Goal: Task Accomplishment & Management: Use online tool/utility

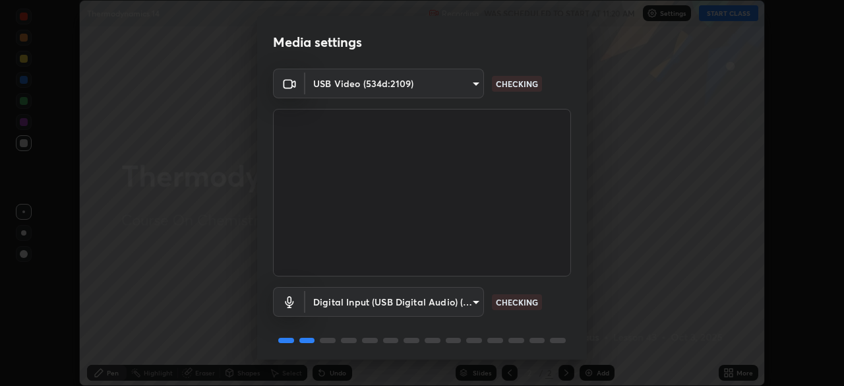
scroll to position [46, 0]
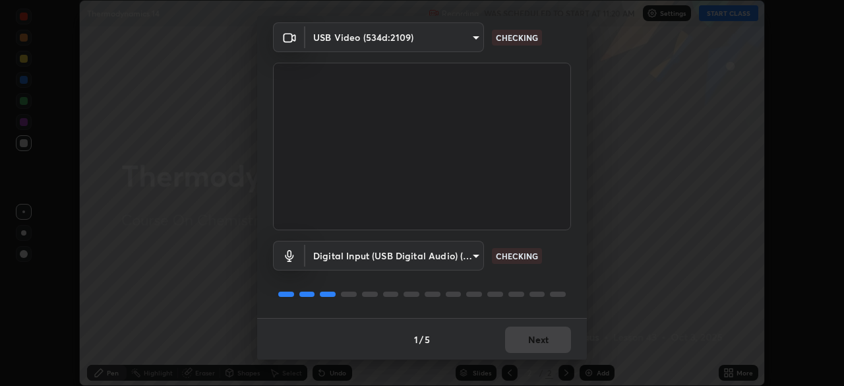
click at [539, 340] on div "1 / 5 Next" at bounding box center [422, 339] width 330 height 42
click at [533, 339] on div "1 / 5 Next" at bounding box center [422, 339] width 330 height 42
click at [532, 336] on div "1 / 5 Next" at bounding box center [422, 339] width 330 height 42
click at [530, 336] on div "1 / 5 Next" at bounding box center [422, 339] width 330 height 42
click at [531, 341] on div "1 / 5 Next" at bounding box center [422, 339] width 330 height 42
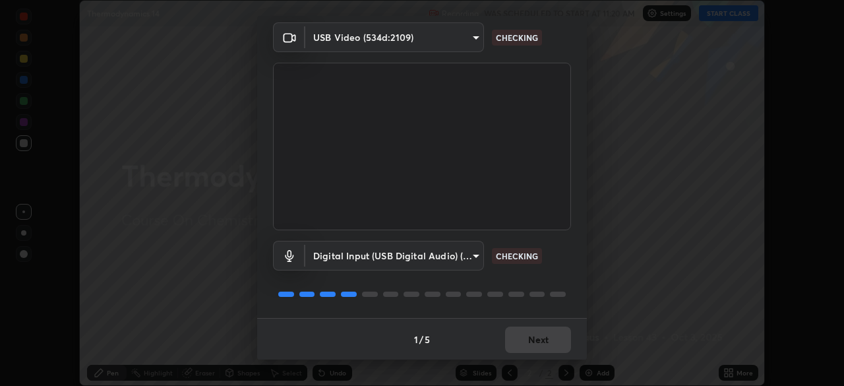
click at [534, 342] on div "1 / 5 Next" at bounding box center [422, 339] width 330 height 42
click at [534, 341] on div "1 / 5 Next" at bounding box center [422, 339] width 330 height 42
click at [536, 342] on div "1 / 5 Next" at bounding box center [422, 339] width 330 height 42
click at [537, 342] on div "1 / 5 Next" at bounding box center [422, 339] width 330 height 42
click at [540, 342] on div "1 / 5 Next" at bounding box center [422, 339] width 330 height 42
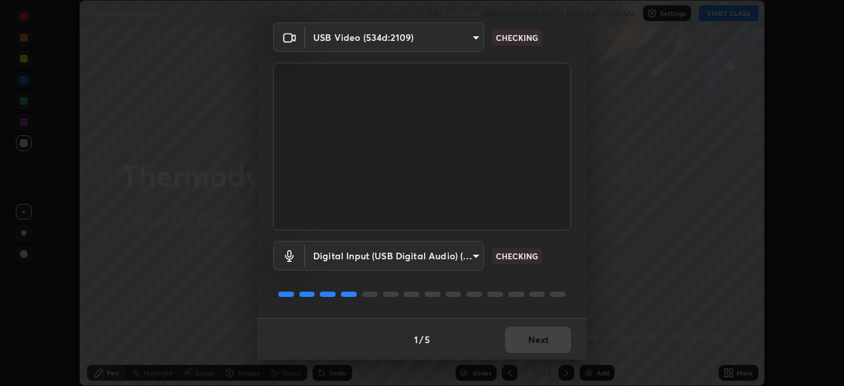
click at [540, 344] on div "1 / 5 Next" at bounding box center [422, 339] width 330 height 42
click at [540, 343] on div "1 / 5 Next" at bounding box center [422, 339] width 330 height 42
click at [541, 342] on div "1 / 5 Next" at bounding box center [422, 339] width 330 height 42
click at [541, 341] on div "1 / 5 Next" at bounding box center [422, 339] width 330 height 42
click at [542, 344] on div "1 / 5 Next" at bounding box center [422, 339] width 330 height 42
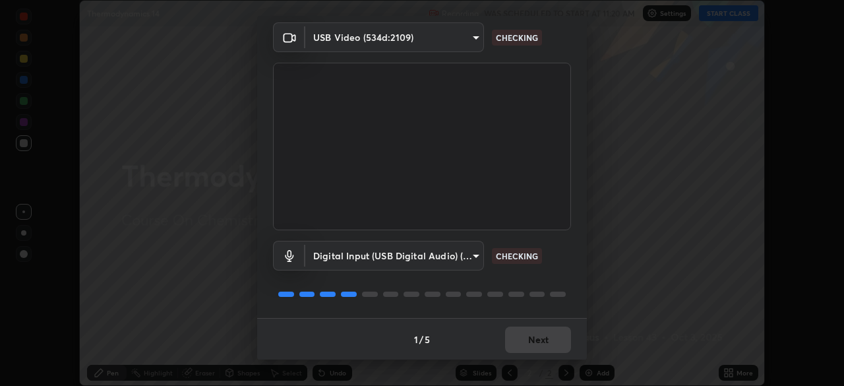
click at [541, 344] on div "1 / 5 Next" at bounding box center [422, 339] width 330 height 42
click at [542, 343] on div "1 / 5 Next" at bounding box center [422, 339] width 330 height 42
click at [543, 343] on div "1 / 5 Next" at bounding box center [422, 339] width 330 height 42
click at [542, 343] on div "1 / 5 Next" at bounding box center [422, 339] width 330 height 42
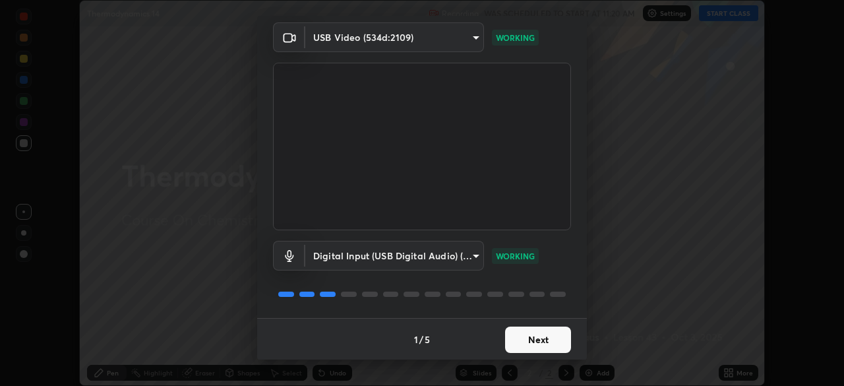
click at [542, 342] on button "Next" at bounding box center [538, 339] width 66 height 26
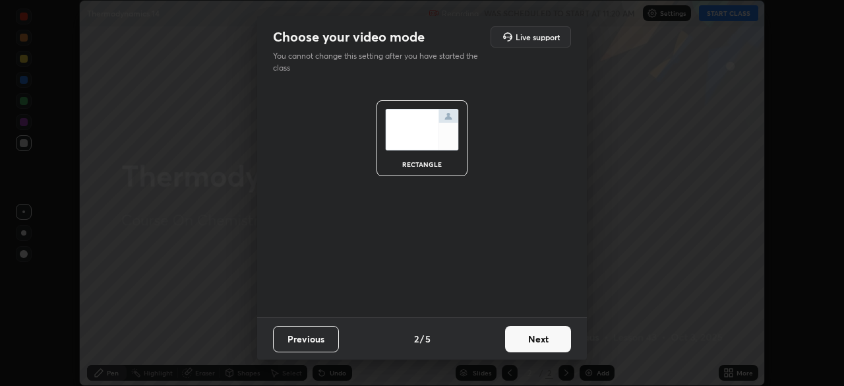
scroll to position [0, 0]
click at [541, 342] on button "Next" at bounding box center [538, 339] width 66 height 26
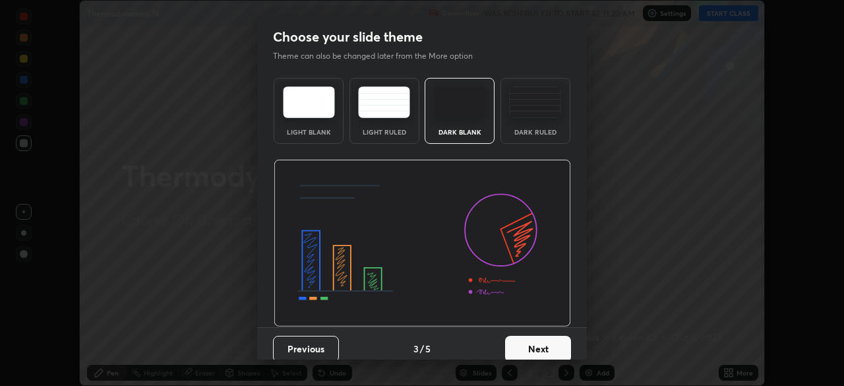
click at [543, 344] on button "Next" at bounding box center [538, 349] width 66 height 26
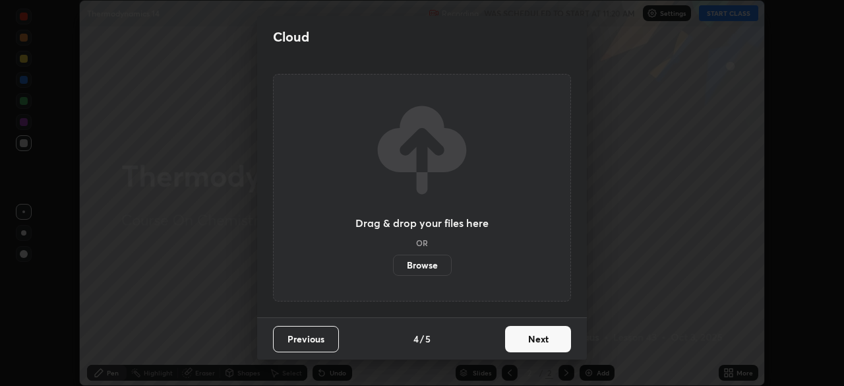
click at [545, 345] on button "Next" at bounding box center [538, 339] width 66 height 26
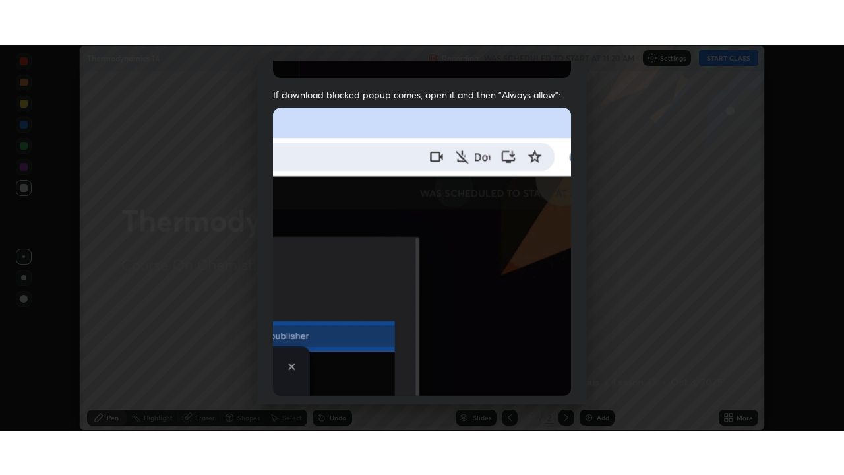
scroll to position [315, 0]
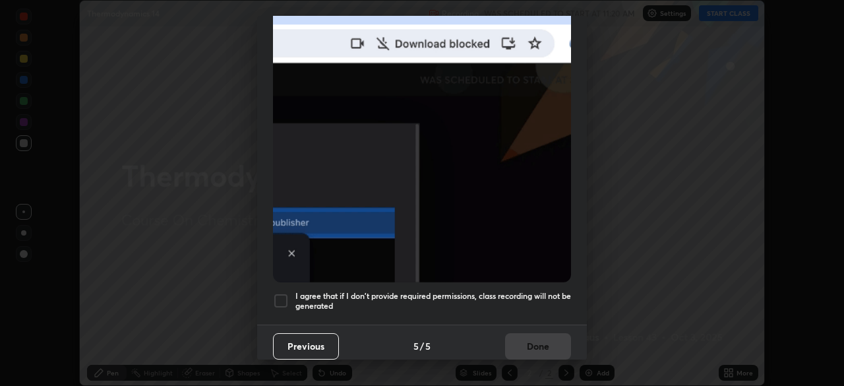
click at [412, 293] on h5 "I agree that if I don't provide required permissions, class recording will not …" at bounding box center [433, 301] width 276 height 20
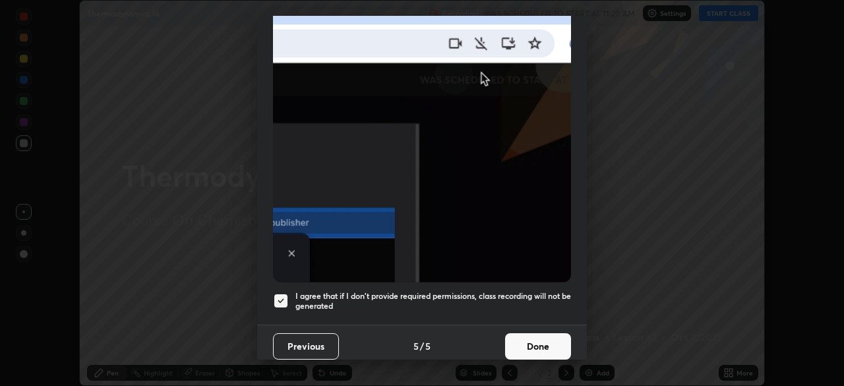
click at [514, 342] on button "Done" at bounding box center [538, 346] width 66 height 26
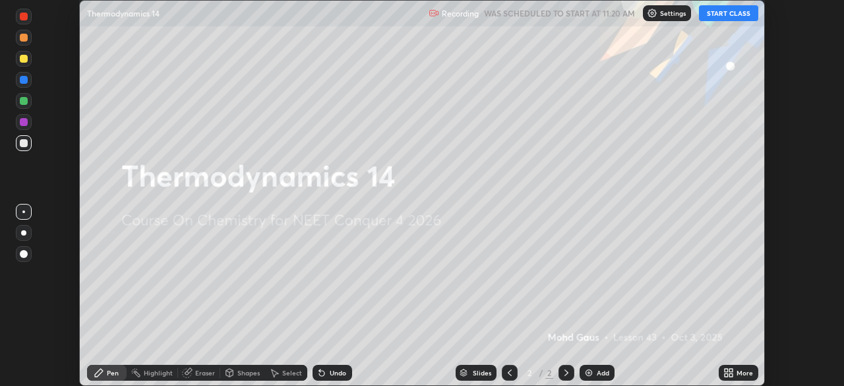
click at [731, 370] on icon at bounding box center [730, 370] width 3 height 3
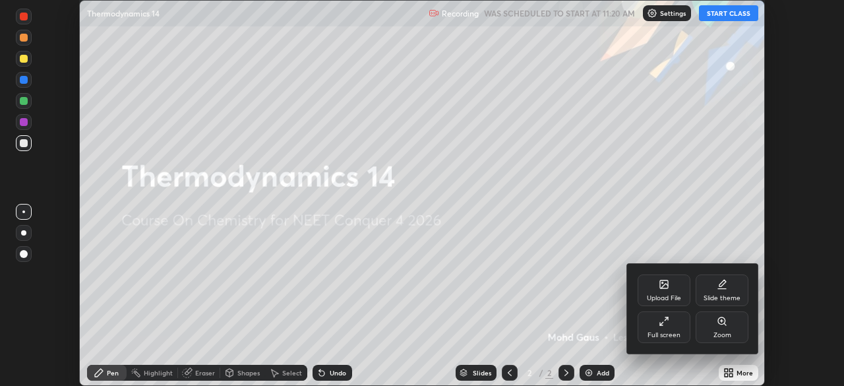
click at [670, 336] on div "Full screen" at bounding box center [664, 335] width 33 height 7
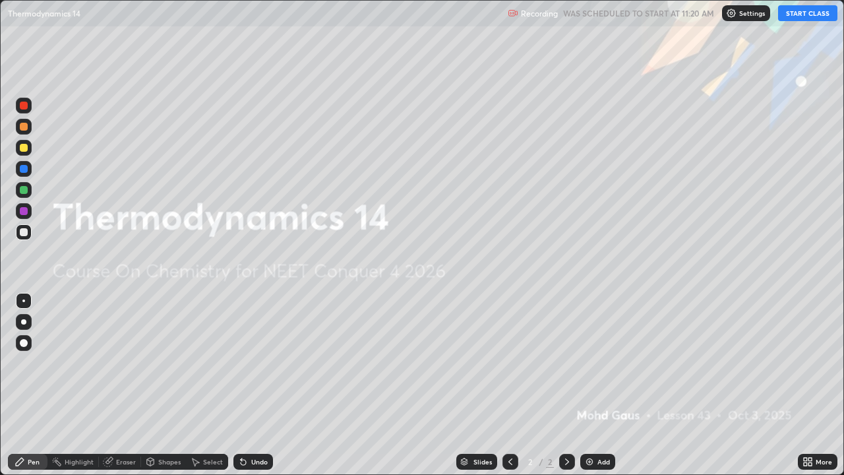
scroll to position [475, 844]
click at [791, 12] on button "START CLASS" at bounding box center [807, 13] width 59 height 16
click at [598, 385] on div "Add" at bounding box center [604, 461] width 13 height 7
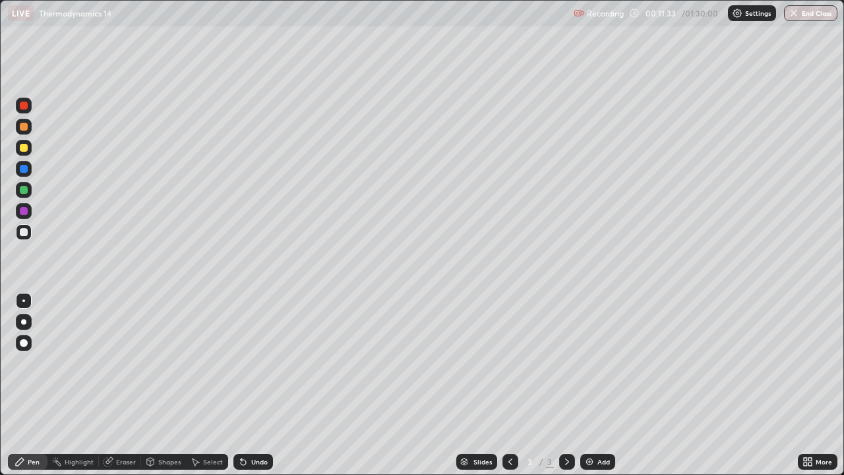
click at [30, 216] on div at bounding box center [24, 211] width 16 height 16
click at [121, 385] on div "Eraser" at bounding box center [120, 462] width 42 height 16
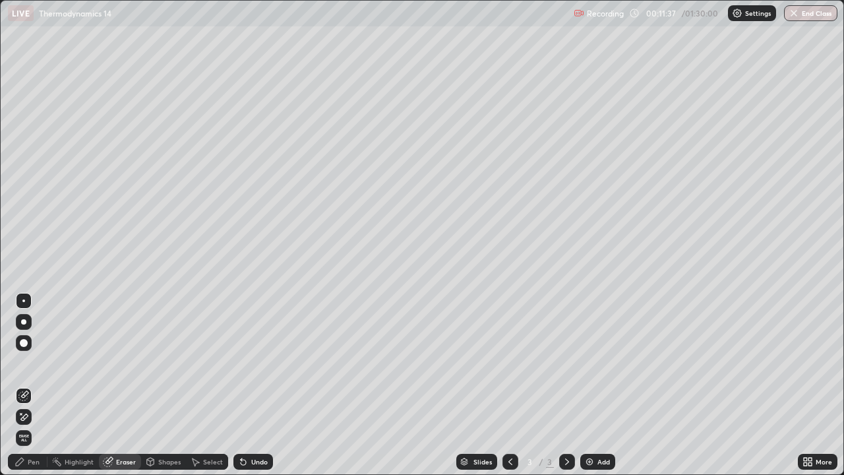
click at [24, 385] on icon at bounding box center [20, 461] width 11 height 11
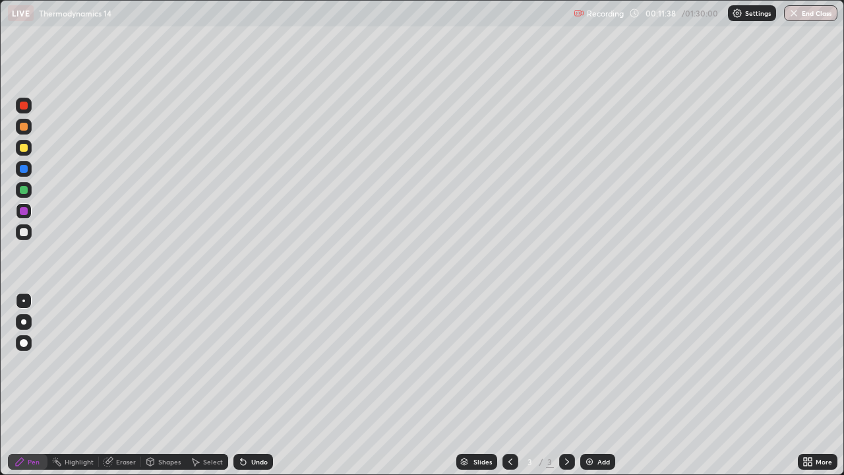
click at [22, 327] on div at bounding box center [24, 322] width 16 height 16
click at [22, 340] on div at bounding box center [24, 343] width 8 height 8
click at [24, 319] on div at bounding box center [23, 321] width 5 height 5
click at [23, 237] on div at bounding box center [24, 232] width 16 height 16
click at [119, 385] on div "Eraser" at bounding box center [126, 461] width 20 height 7
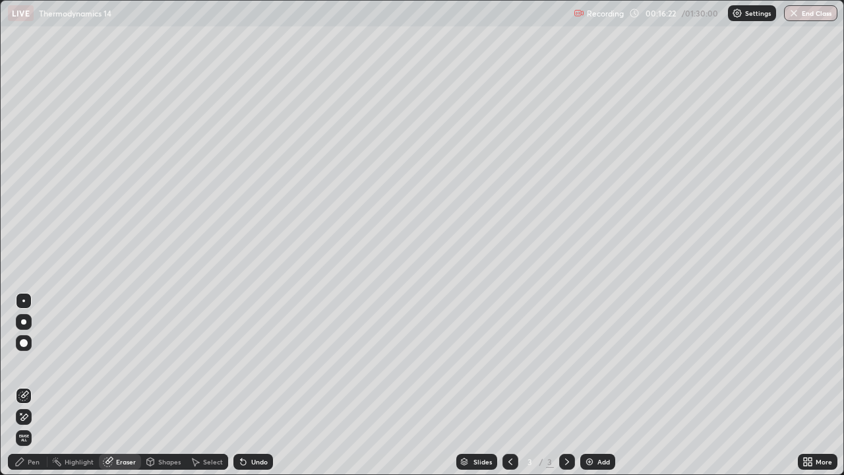
click at [38, 385] on div "Pen" at bounding box center [34, 461] width 12 height 7
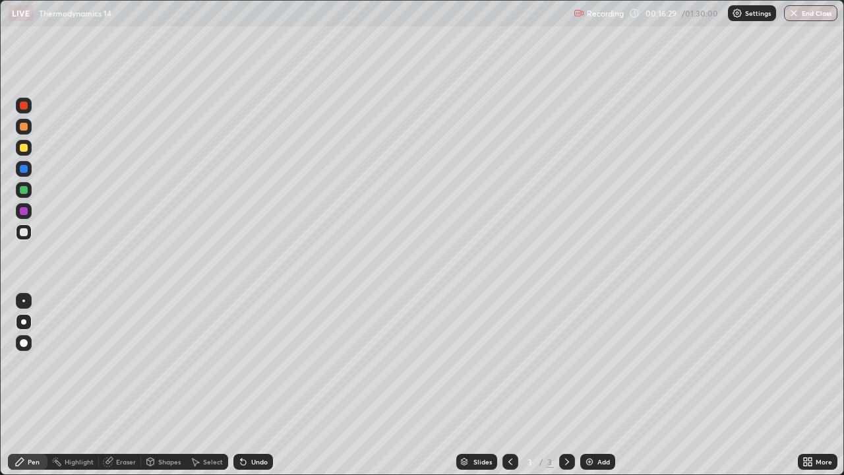
click at [24, 210] on div at bounding box center [24, 211] width 8 height 8
click at [20, 228] on div at bounding box center [24, 232] width 8 height 8
click at [26, 195] on div at bounding box center [24, 190] width 16 height 16
click at [596, 385] on div "Add" at bounding box center [597, 462] width 35 height 16
click at [24, 301] on div at bounding box center [23, 300] width 3 height 3
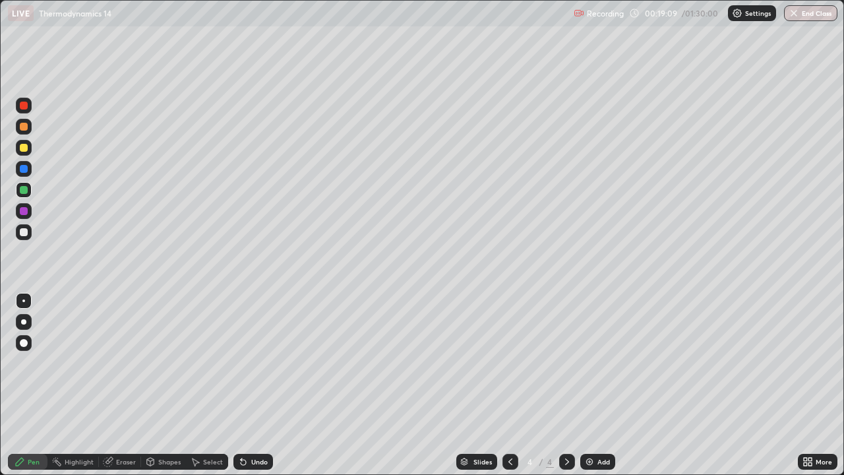
click at [24, 322] on div at bounding box center [23, 321] width 5 height 5
click at [22, 230] on div at bounding box center [24, 232] width 8 height 8
click at [28, 233] on div at bounding box center [24, 232] width 16 height 16
click at [113, 385] on div "Eraser" at bounding box center [120, 462] width 42 height 16
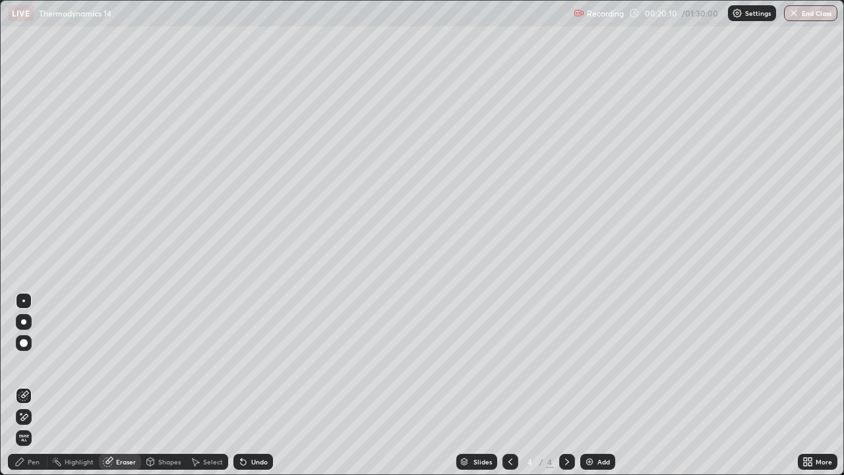
click at [27, 385] on div "Pen" at bounding box center [28, 462] width 40 height 16
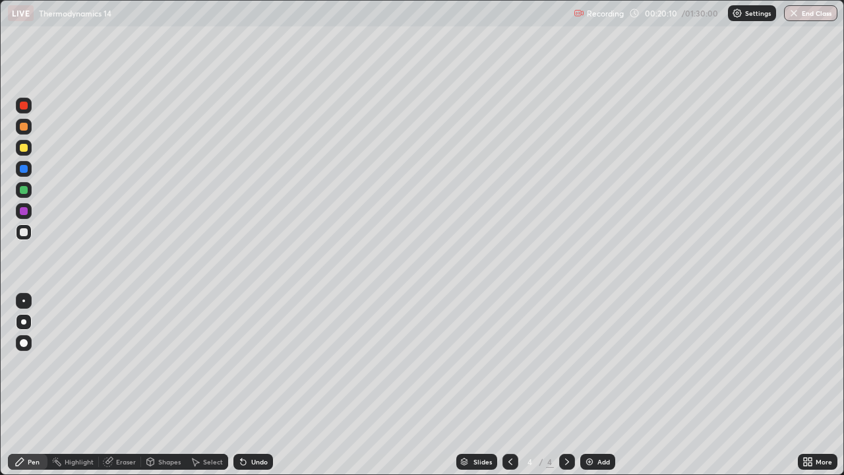
click at [24, 321] on div at bounding box center [23, 321] width 5 height 5
click at [24, 232] on div at bounding box center [24, 232] width 8 height 8
click at [158, 385] on div "Shapes" at bounding box center [169, 461] width 22 height 7
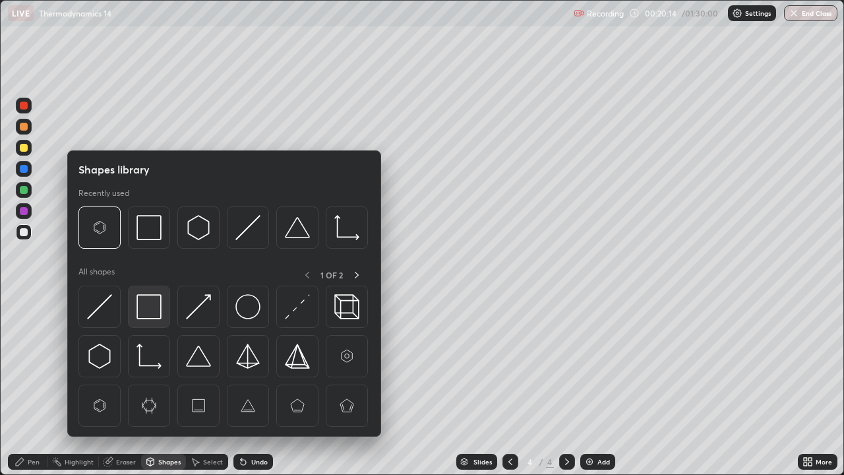
click at [152, 303] on img at bounding box center [149, 306] width 25 height 25
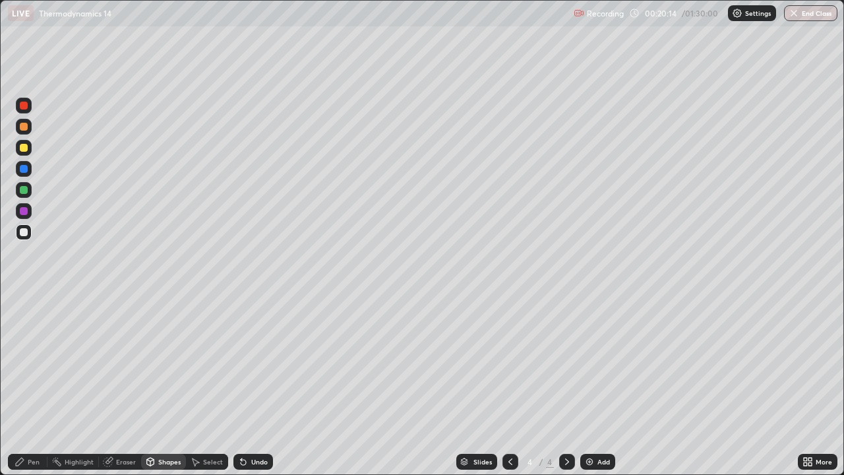
click at [25, 168] on div at bounding box center [24, 169] width 8 height 8
click at [22, 233] on div at bounding box center [24, 232] width 8 height 8
click at [21, 230] on div at bounding box center [24, 232] width 8 height 8
click at [34, 385] on div "Pen" at bounding box center [28, 462] width 40 height 16
click at [24, 322] on div at bounding box center [23, 321] width 5 height 5
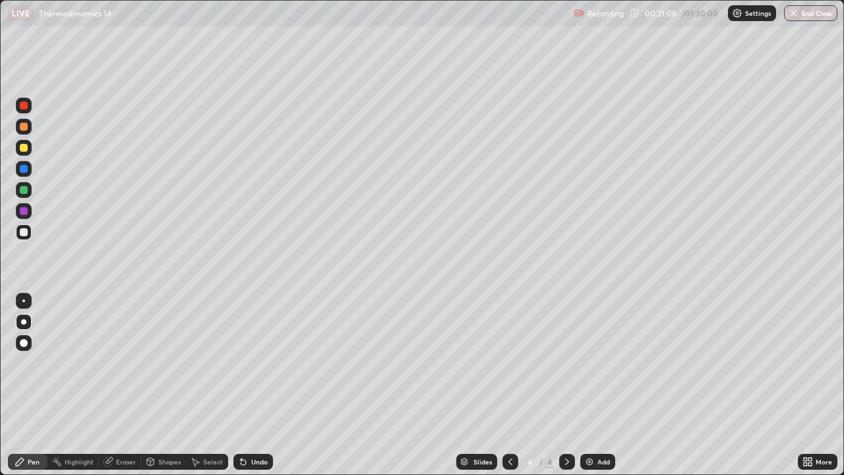
click at [126, 385] on div "Eraser" at bounding box center [120, 462] width 42 height 16
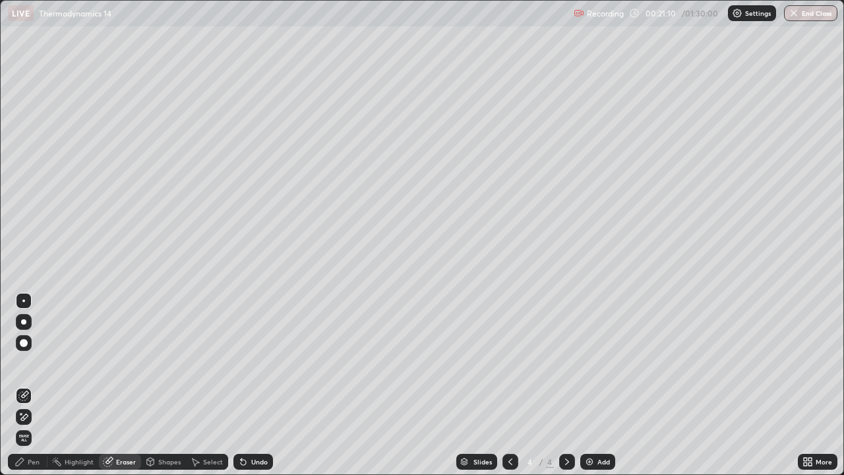
click at [34, 385] on div "Pen" at bounding box center [34, 461] width 12 height 7
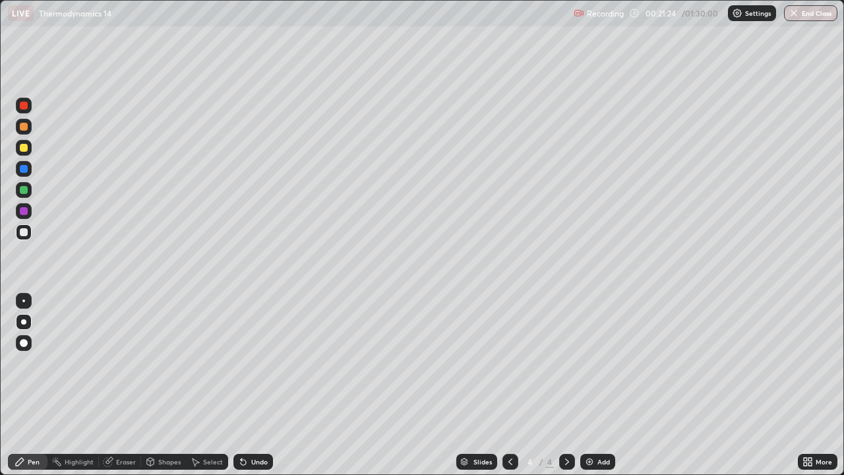
click at [23, 232] on div at bounding box center [24, 232] width 8 height 8
click at [107, 385] on icon at bounding box center [108, 462] width 9 height 9
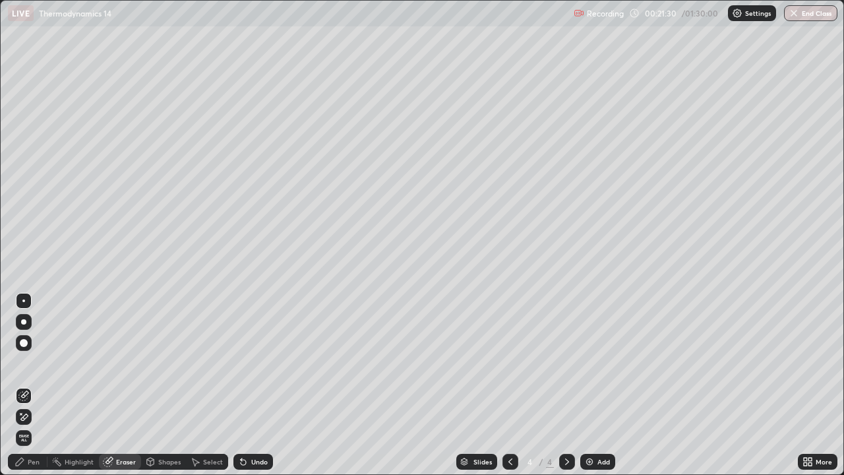
click at [27, 385] on div "Pen" at bounding box center [28, 462] width 40 height 16
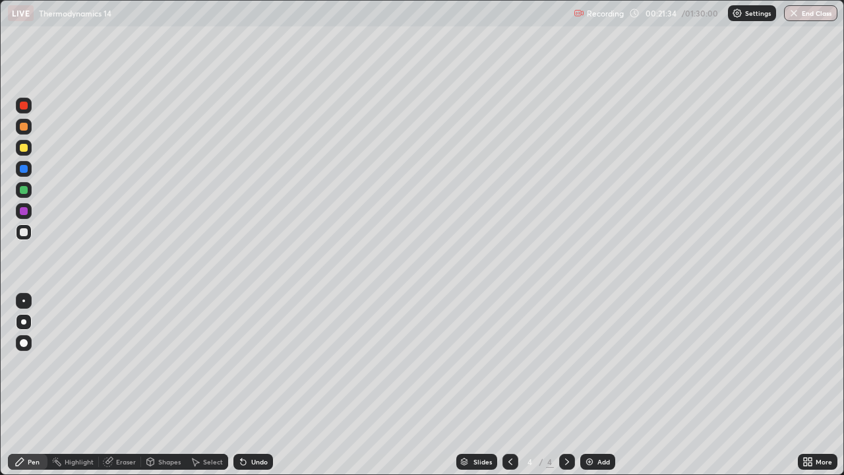
click at [30, 234] on div at bounding box center [24, 232] width 16 height 16
click at [121, 385] on div "Eraser" at bounding box center [120, 462] width 42 height 16
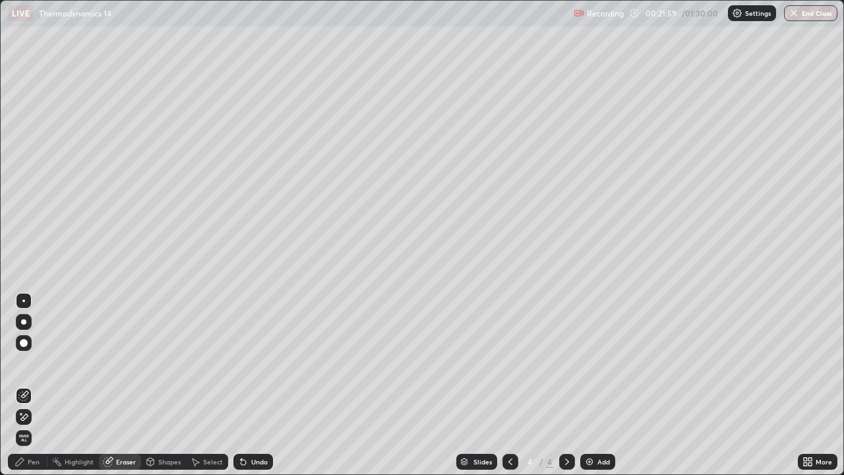
click at [28, 385] on div "Pen" at bounding box center [28, 462] width 40 height 16
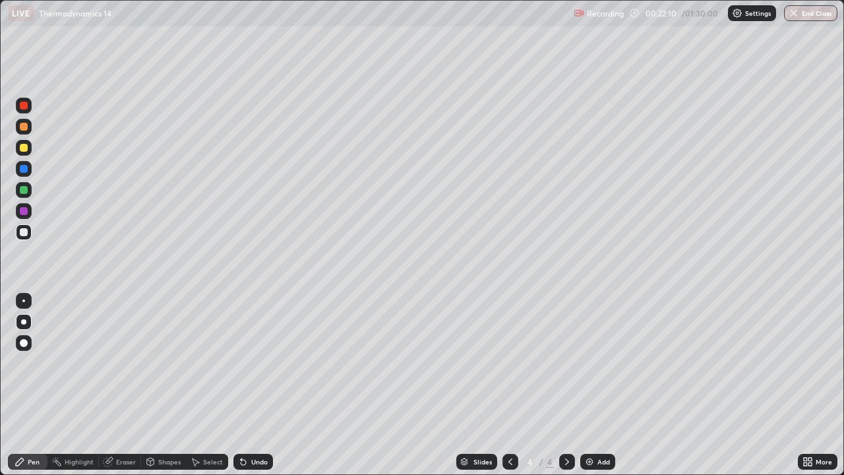
click at [24, 321] on div at bounding box center [23, 321] width 5 height 5
click at [117, 385] on div "Eraser" at bounding box center [120, 462] width 42 height 16
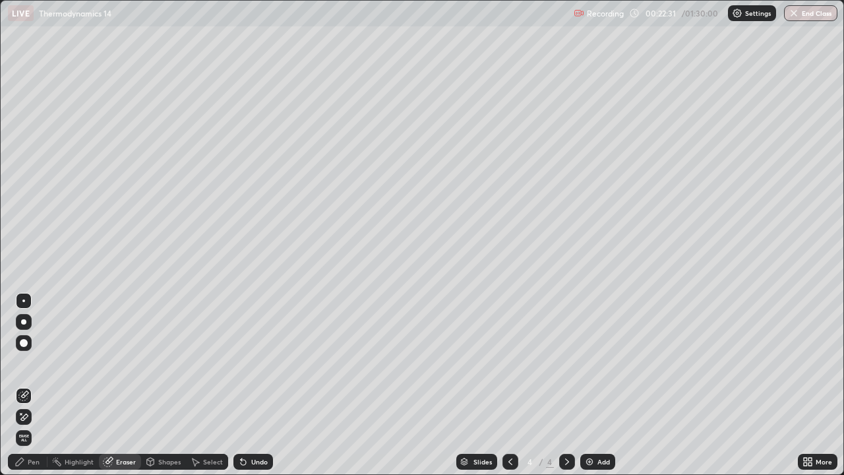
click at [30, 385] on div "Pen" at bounding box center [34, 461] width 12 height 7
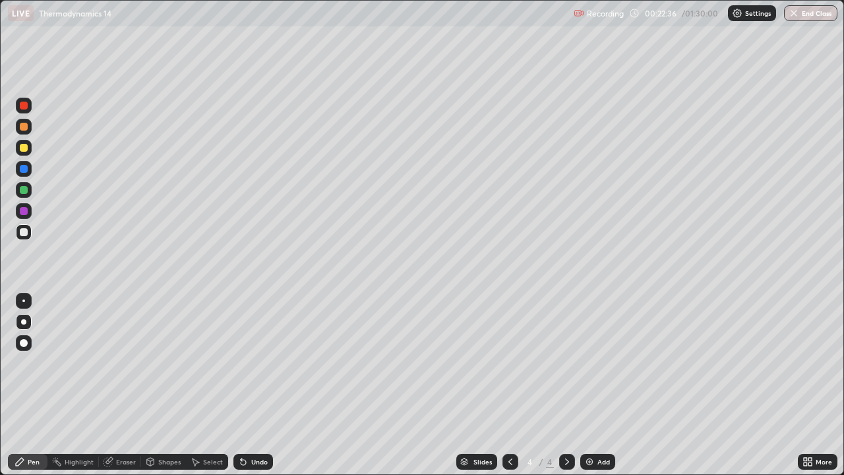
click at [128, 385] on div "Eraser" at bounding box center [126, 461] width 20 height 7
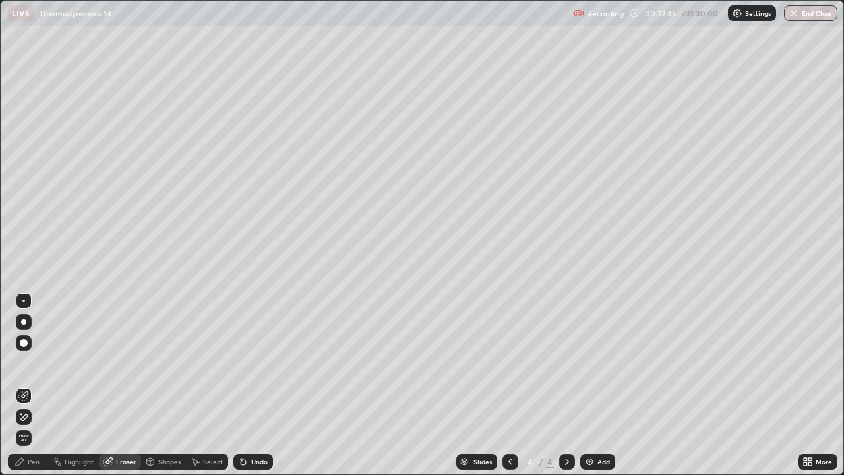
click at [33, 385] on div "Pen" at bounding box center [34, 461] width 12 height 7
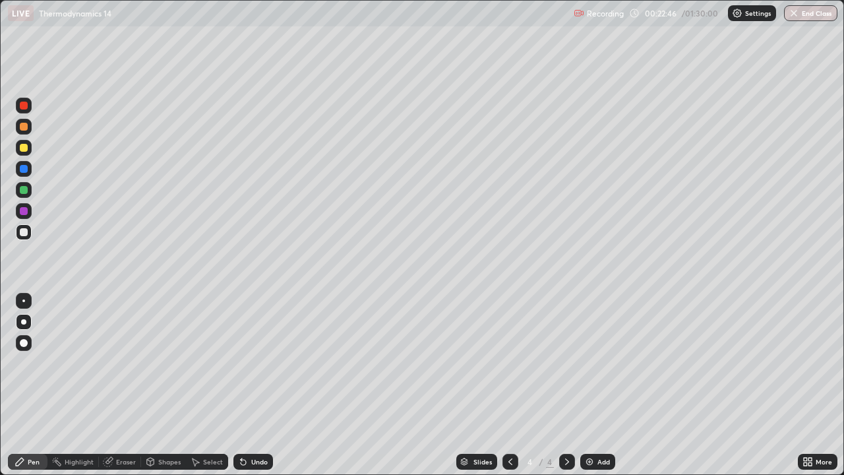
click at [30, 336] on div at bounding box center [24, 343] width 16 height 16
click at [24, 322] on div at bounding box center [23, 321] width 5 height 5
click at [24, 232] on div at bounding box center [24, 232] width 8 height 8
click at [592, 385] on img at bounding box center [589, 461] width 11 height 11
click at [26, 235] on div at bounding box center [24, 232] width 8 height 8
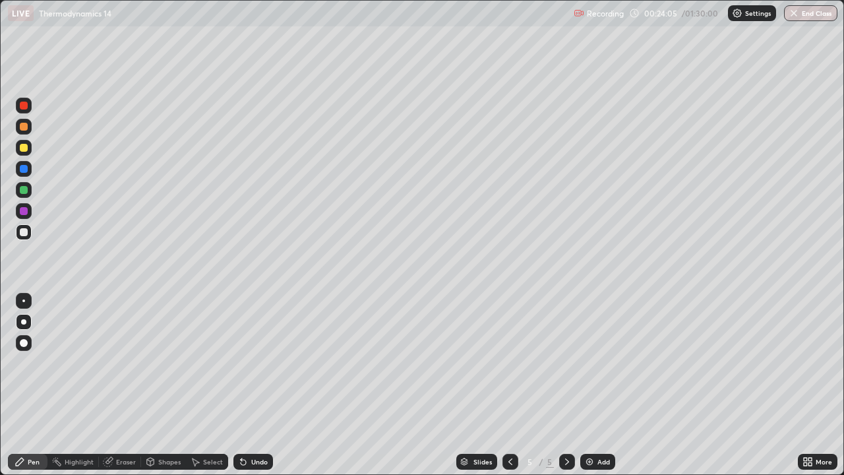
click at [117, 385] on div "Eraser" at bounding box center [126, 461] width 20 height 7
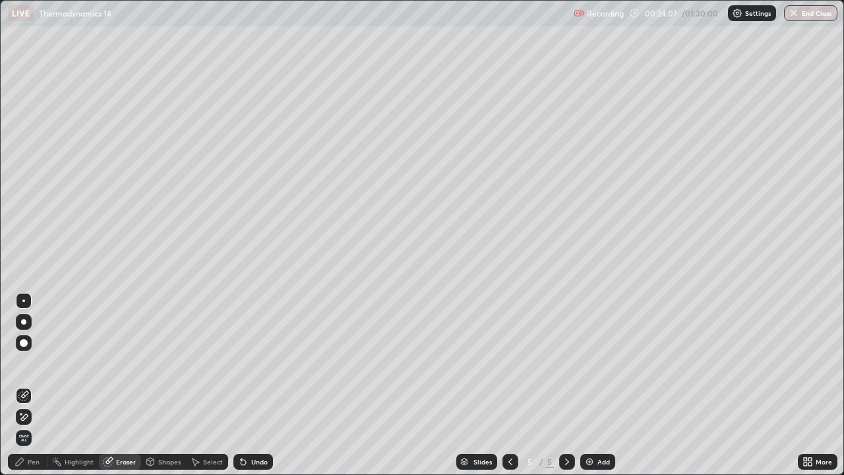
click at [31, 385] on div "Pen" at bounding box center [34, 461] width 12 height 7
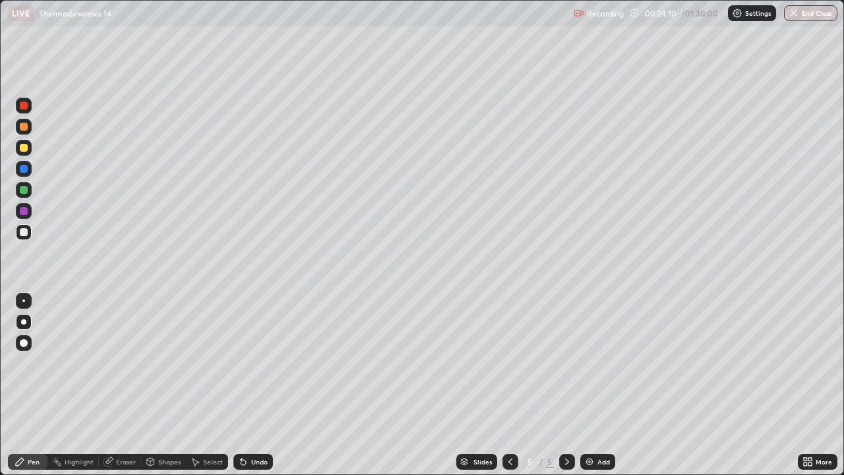
click at [509, 385] on icon at bounding box center [510, 461] width 11 height 11
click at [113, 385] on div "Eraser" at bounding box center [120, 462] width 42 height 16
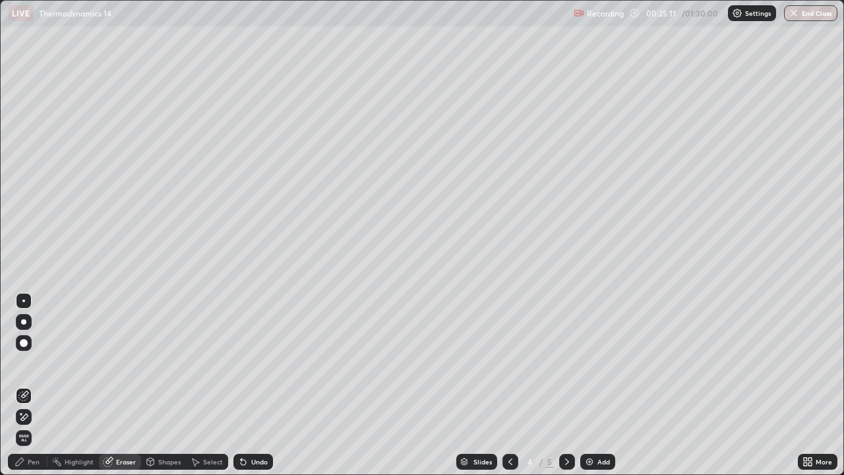
click at [30, 385] on div "Pen" at bounding box center [34, 461] width 12 height 7
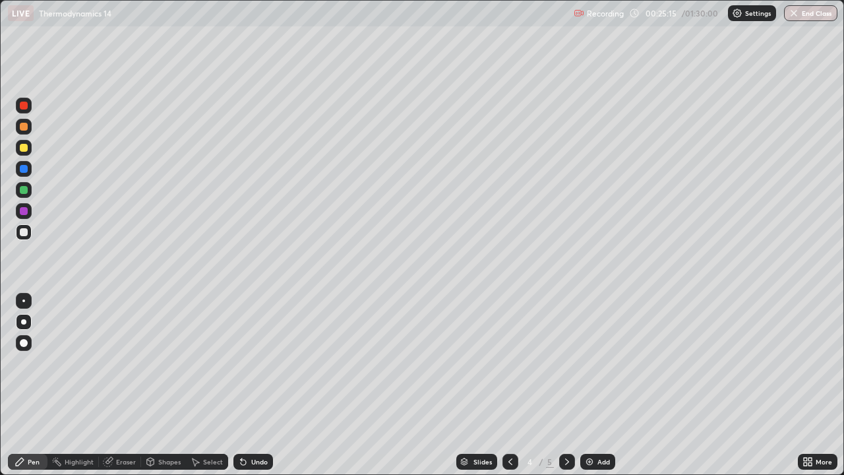
click at [116, 385] on div "Eraser" at bounding box center [126, 461] width 20 height 7
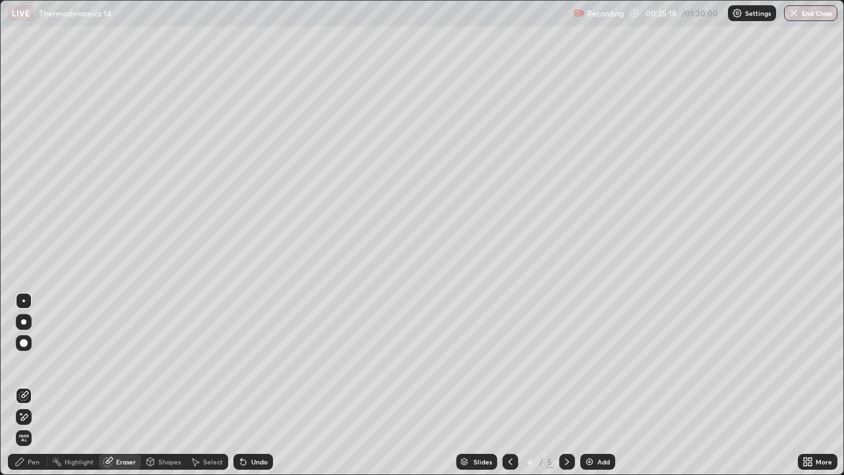
click at [28, 385] on div "Pen" at bounding box center [34, 461] width 12 height 7
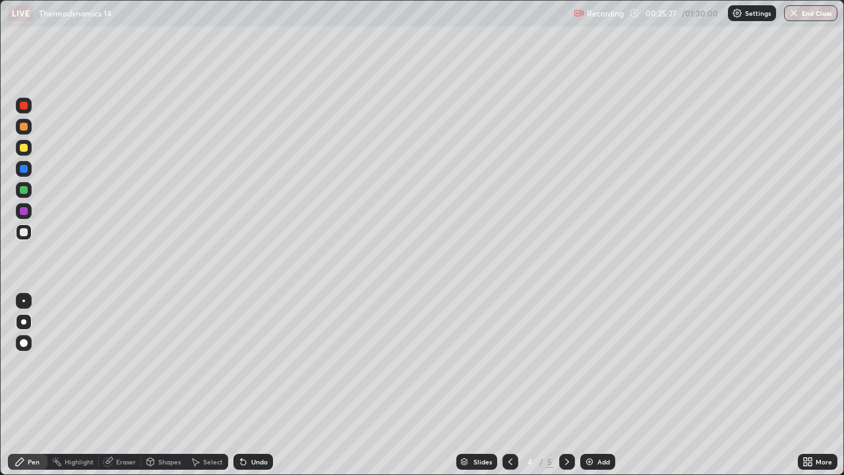
click at [125, 385] on div "Eraser" at bounding box center [126, 461] width 20 height 7
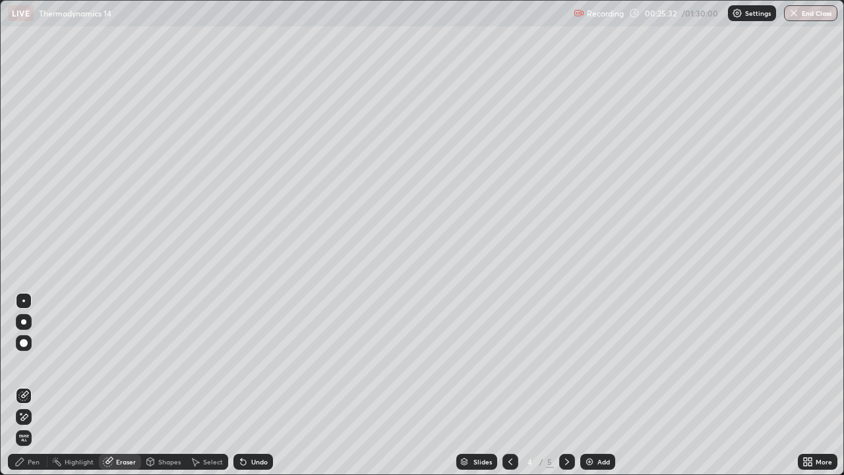
click at [38, 385] on div "Pen" at bounding box center [34, 461] width 12 height 7
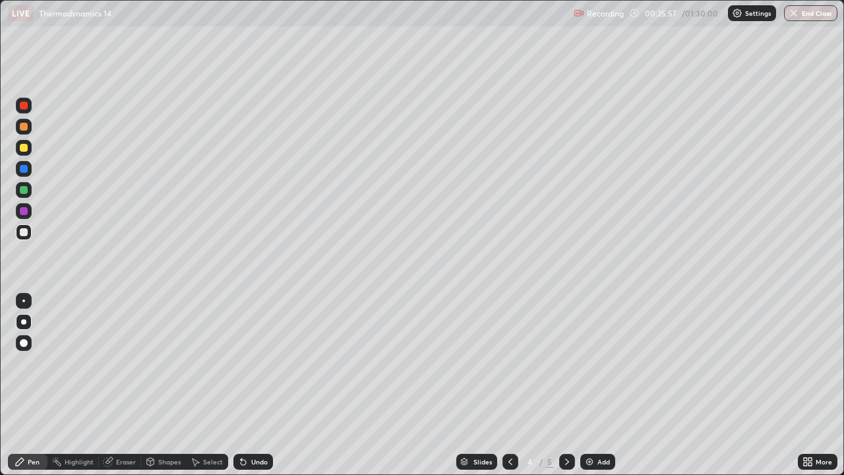
click at [157, 385] on div "Shapes" at bounding box center [163, 462] width 45 height 16
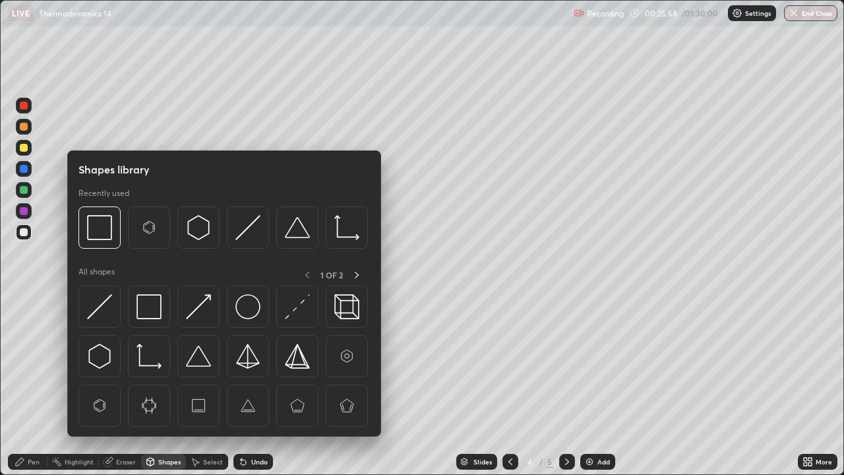
click at [123, 385] on div "Eraser" at bounding box center [120, 462] width 42 height 16
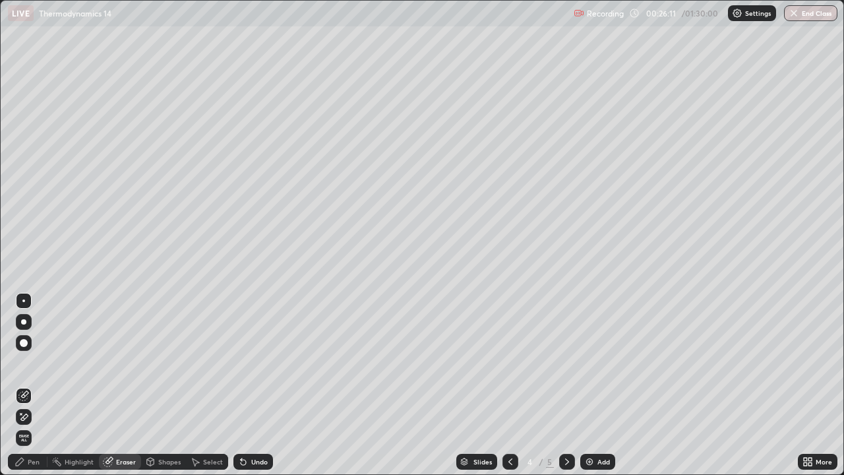
click at [34, 385] on div "Pen" at bounding box center [34, 461] width 12 height 7
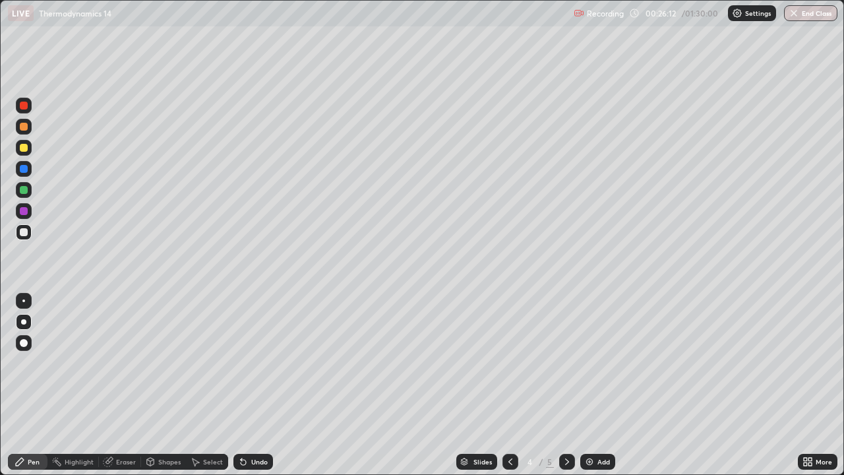
click at [17, 238] on div at bounding box center [24, 232] width 16 height 16
click at [567, 385] on icon at bounding box center [567, 461] width 11 height 11
click at [23, 322] on div at bounding box center [23, 321] width 5 height 5
click at [22, 346] on div at bounding box center [24, 343] width 8 height 8
click at [509, 385] on icon at bounding box center [511, 461] width 4 height 7
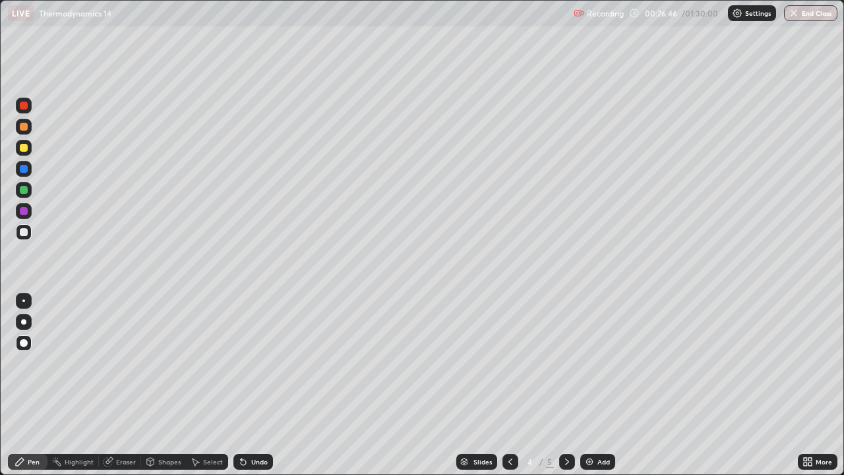
click at [566, 385] on icon at bounding box center [567, 461] width 11 height 11
click at [22, 230] on div at bounding box center [24, 232] width 8 height 8
click at [24, 322] on div at bounding box center [23, 321] width 5 height 5
click at [22, 233] on div at bounding box center [24, 232] width 8 height 8
click at [119, 385] on div "Eraser" at bounding box center [120, 462] width 42 height 16
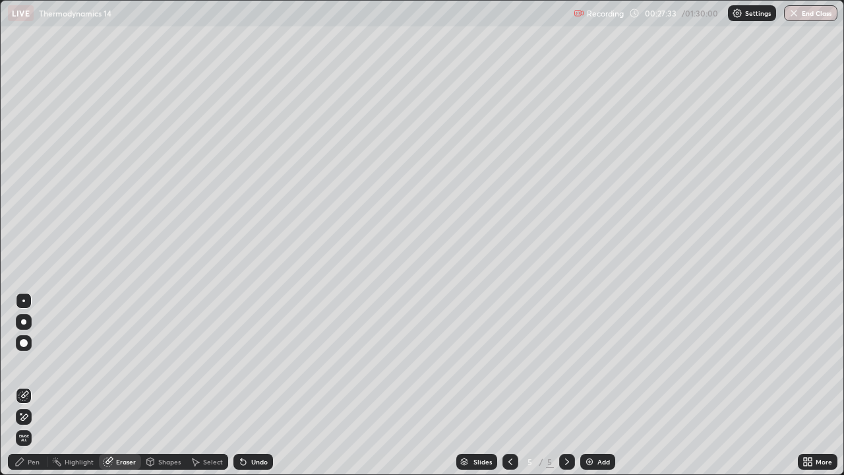
click at [30, 385] on div "Pen" at bounding box center [34, 461] width 12 height 7
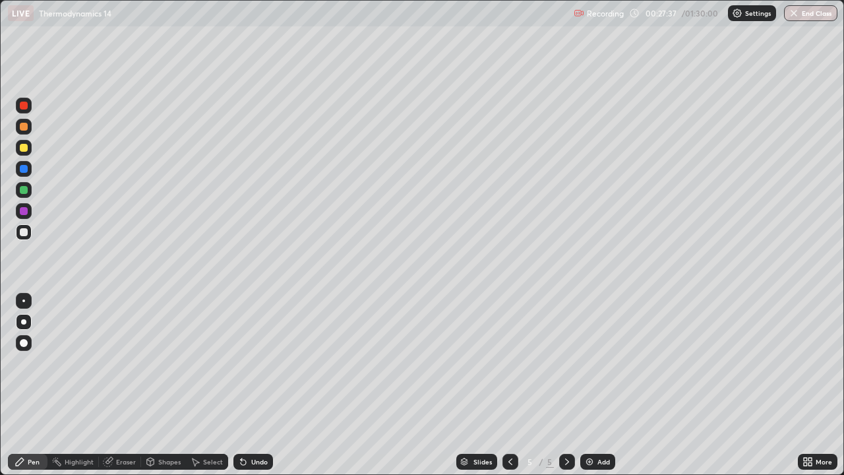
click at [22, 232] on div at bounding box center [24, 232] width 8 height 8
click at [22, 211] on div at bounding box center [24, 211] width 8 height 8
click at [23, 230] on div at bounding box center [24, 232] width 8 height 8
click at [22, 191] on div at bounding box center [24, 190] width 8 height 8
click at [166, 385] on div "Shapes" at bounding box center [163, 462] width 45 height 16
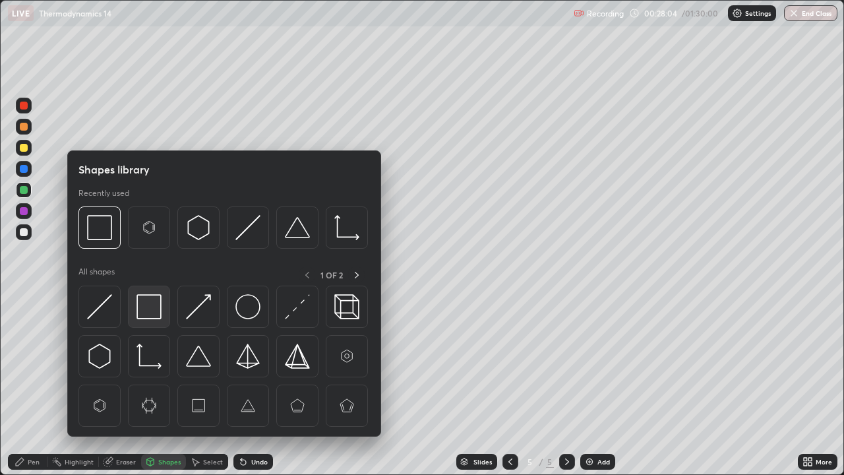
click at [149, 305] on img at bounding box center [149, 306] width 25 height 25
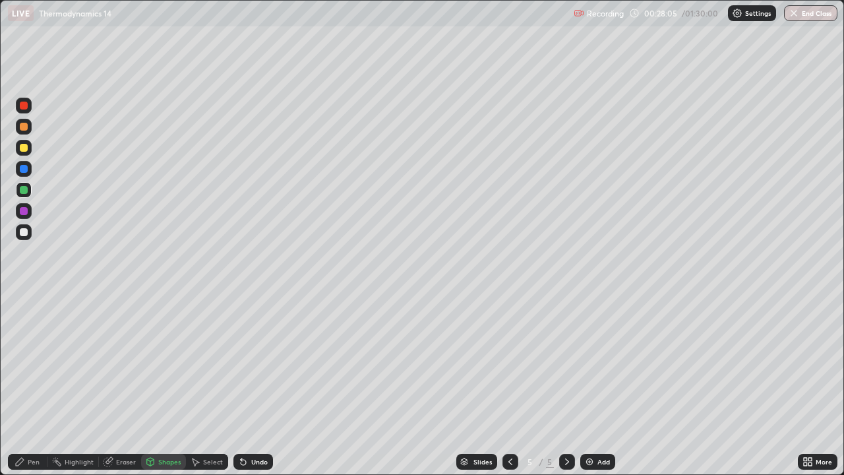
click at [25, 231] on div at bounding box center [24, 232] width 8 height 8
click at [503, 385] on div at bounding box center [511, 462] width 16 height 16
click at [509, 385] on icon at bounding box center [511, 461] width 4 height 7
click at [565, 385] on icon at bounding box center [567, 461] width 4 height 7
click at [572, 385] on div at bounding box center [567, 462] width 16 height 16
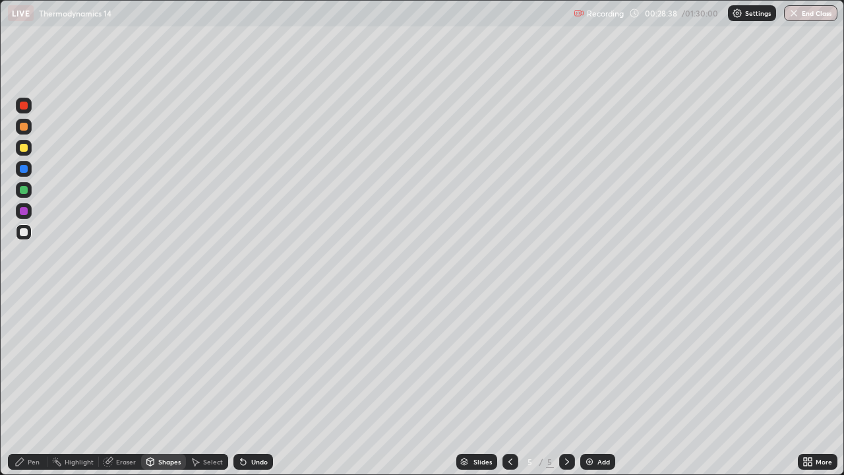
click at [514, 385] on icon at bounding box center [510, 461] width 11 height 11
click at [18, 233] on div at bounding box center [24, 232] width 16 height 16
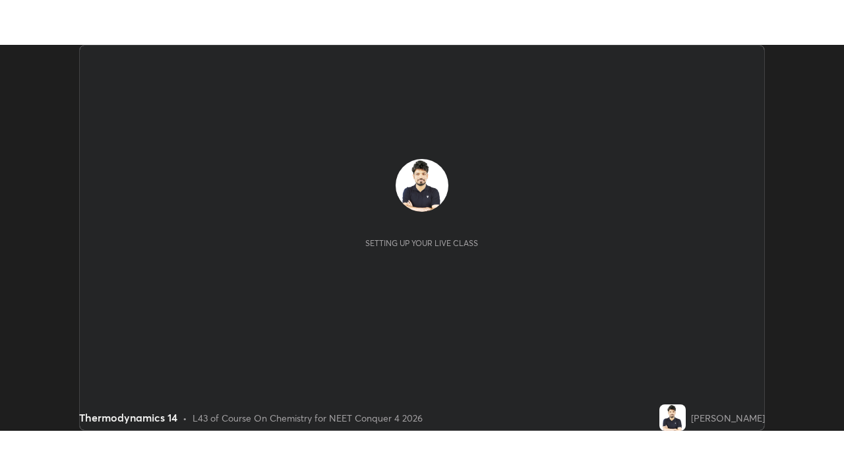
scroll to position [386, 844]
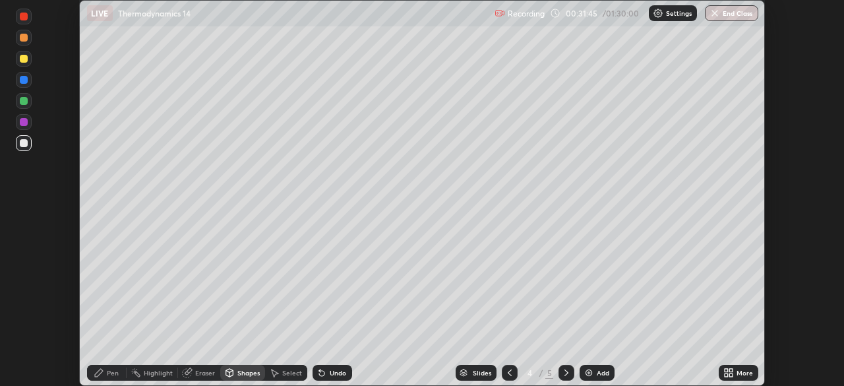
click at [738, 369] on div "More" at bounding box center [745, 372] width 16 height 7
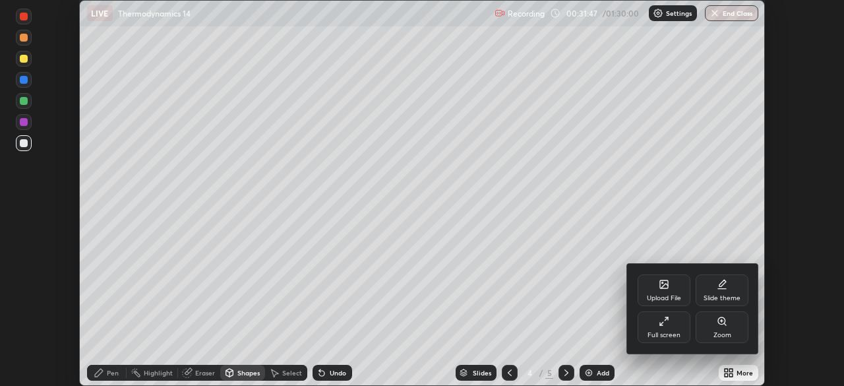
click at [665, 332] on div "Full screen" at bounding box center [664, 335] width 33 height 7
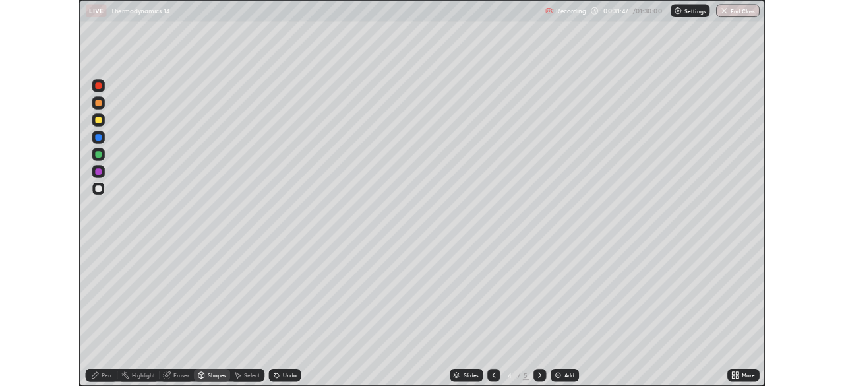
scroll to position [475, 844]
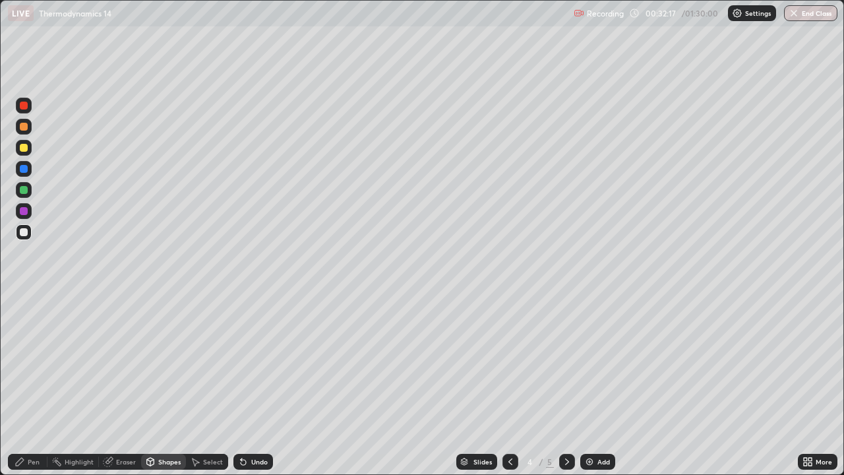
click at [116, 385] on div "Eraser" at bounding box center [126, 461] width 20 height 7
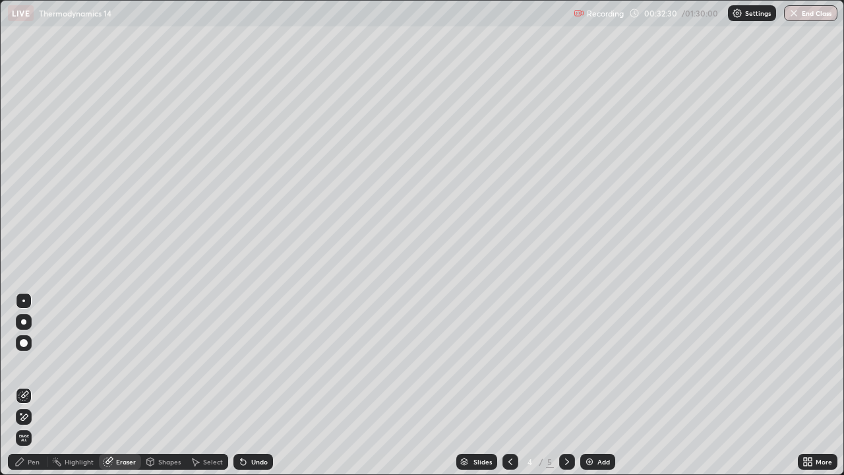
click at [566, 385] on icon at bounding box center [567, 461] width 11 height 11
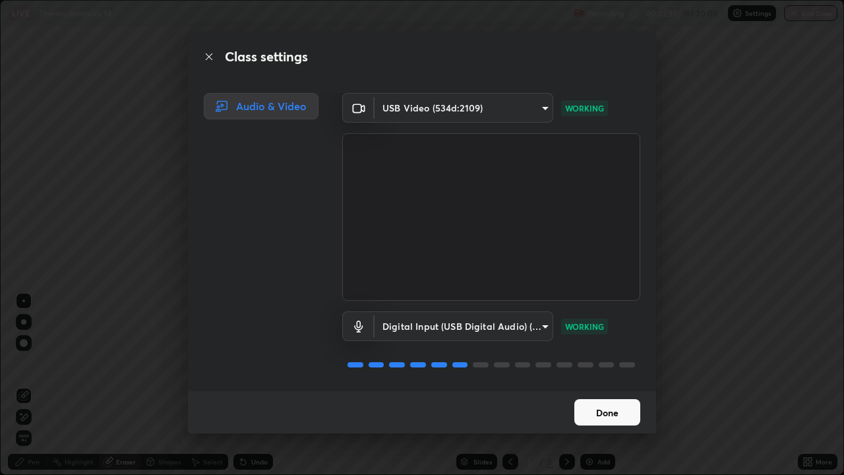
click at [592, 385] on button "Done" at bounding box center [607, 412] width 66 height 26
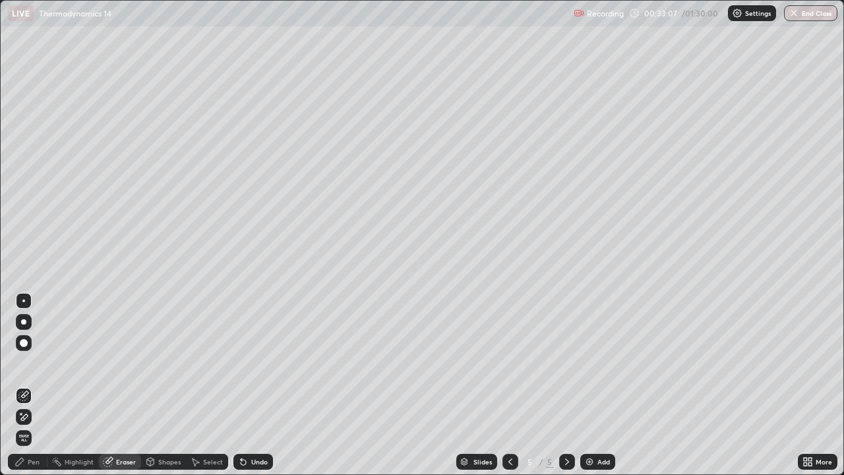
click at [23, 321] on div at bounding box center [23, 321] width 5 height 5
click at [23, 385] on div "Pen" at bounding box center [28, 462] width 40 height 16
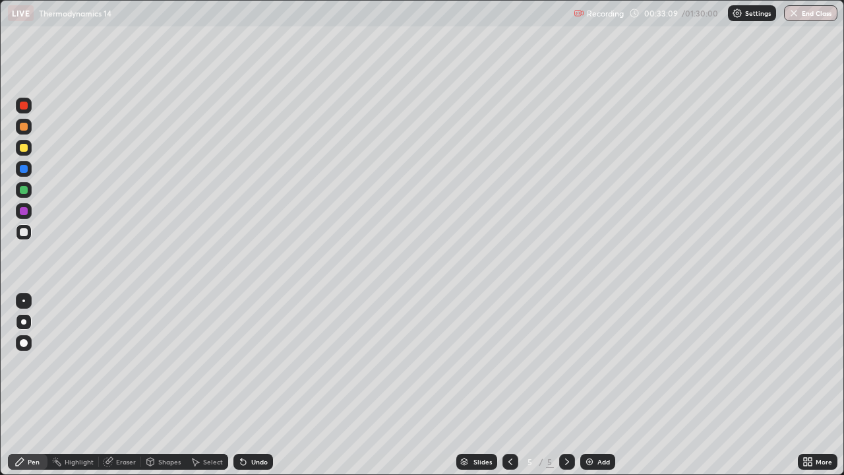
click at [24, 322] on div at bounding box center [23, 321] width 5 height 5
click at [505, 385] on icon at bounding box center [510, 461] width 11 height 11
click at [563, 385] on icon at bounding box center [567, 461] width 11 height 11
click at [584, 385] on img at bounding box center [589, 461] width 11 height 11
click at [22, 231] on div at bounding box center [24, 232] width 8 height 8
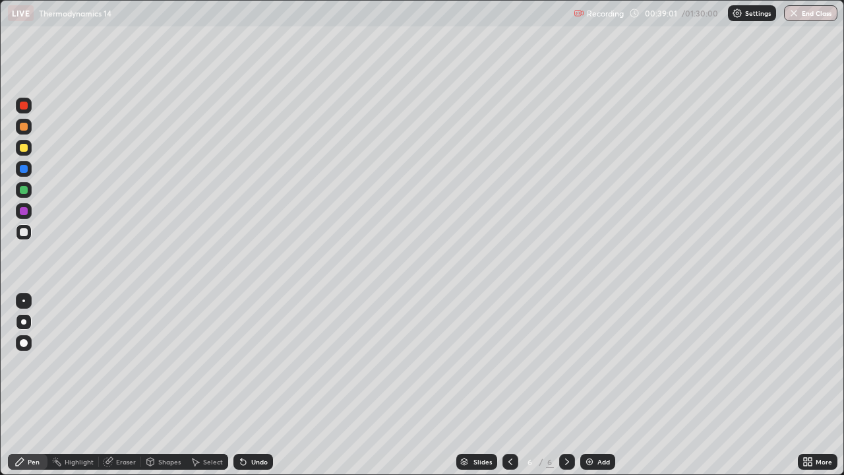
click at [23, 322] on div at bounding box center [23, 321] width 5 height 5
click at [128, 385] on div "Eraser" at bounding box center [126, 461] width 20 height 7
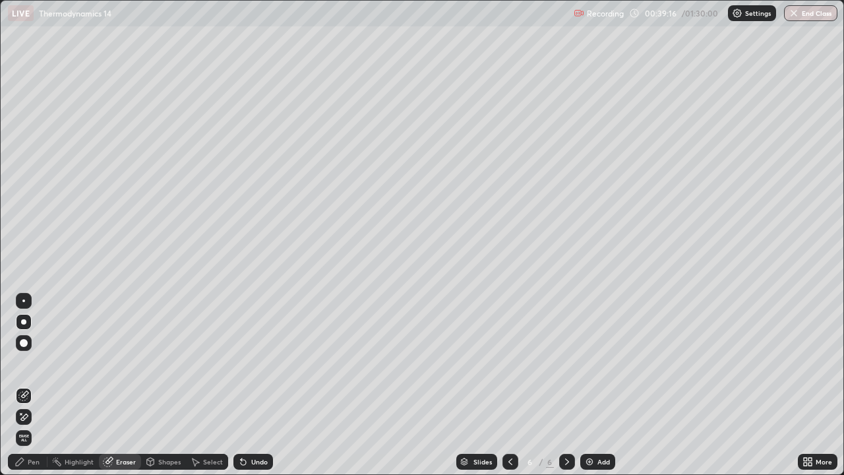
click at [36, 385] on div "Pen" at bounding box center [34, 461] width 12 height 7
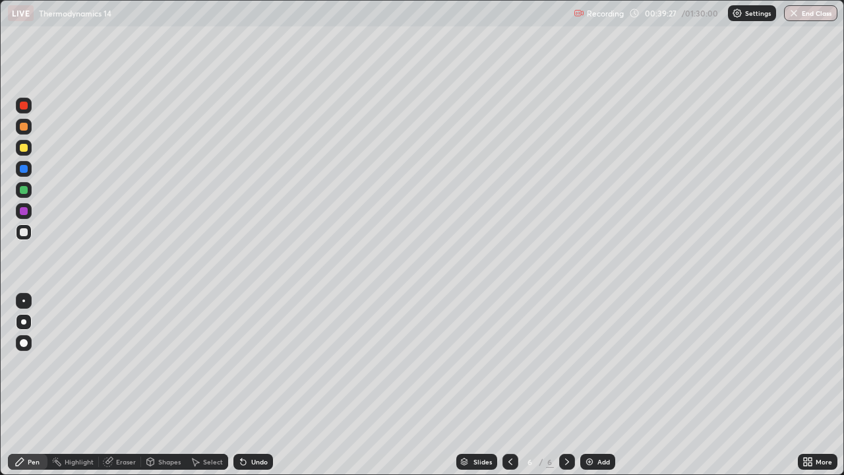
click at [123, 385] on div "Eraser" at bounding box center [126, 461] width 20 height 7
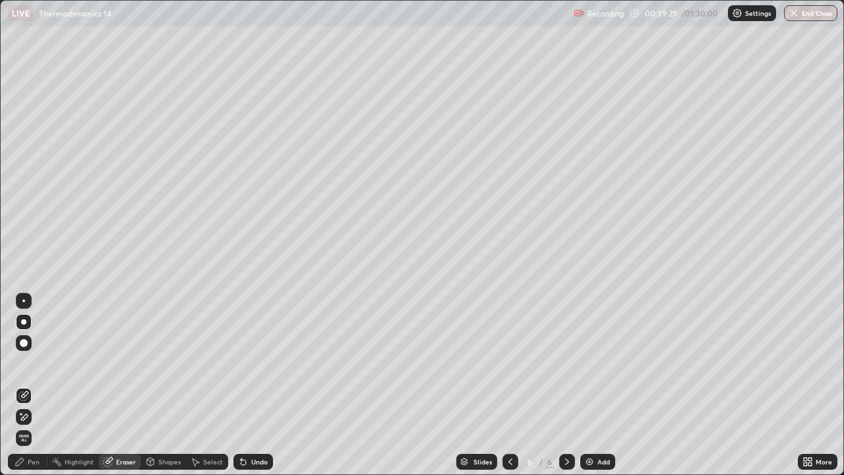
click at [26, 385] on div "Pen" at bounding box center [28, 462] width 40 height 16
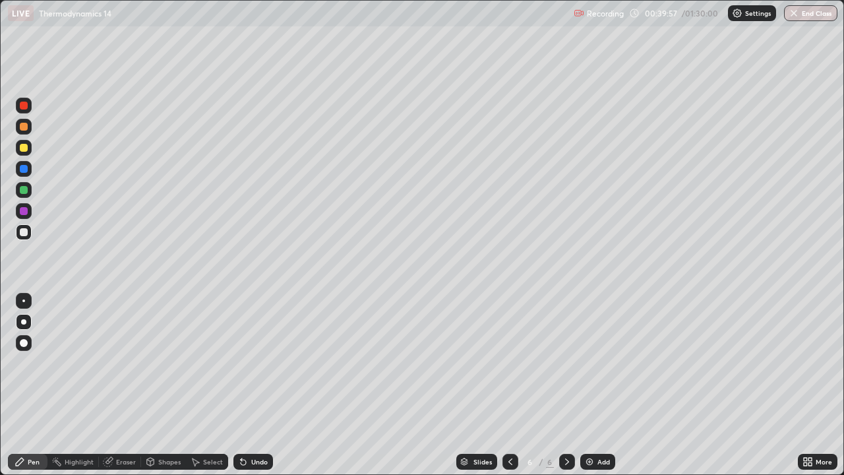
click at [16, 235] on div at bounding box center [24, 232] width 16 height 16
click at [29, 148] on div at bounding box center [24, 148] width 16 height 16
click at [29, 142] on div at bounding box center [24, 148] width 16 height 16
click at [509, 385] on icon at bounding box center [511, 461] width 4 height 7
click at [509, 385] on icon at bounding box center [510, 461] width 11 height 11
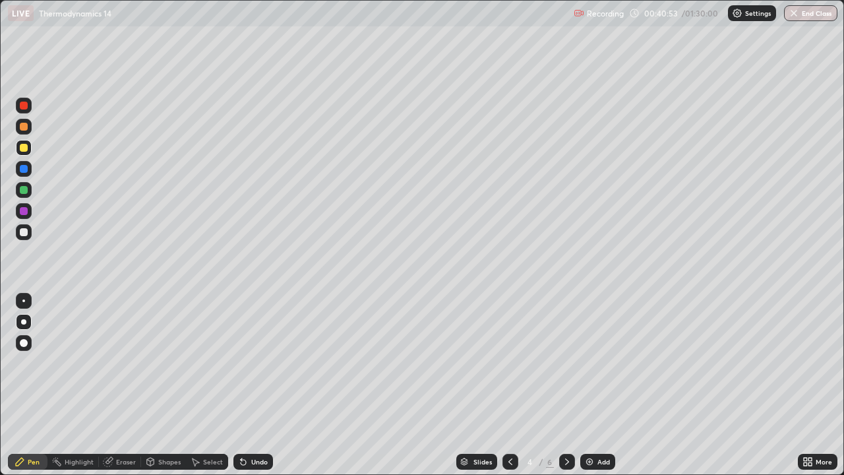
click at [567, 385] on icon at bounding box center [567, 461] width 4 height 7
click at [563, 385] on div at bounding box center [567, 462] width 16 height 16
click at [148, 385] on icon at bounding box center [150, 462] width 7 height 8
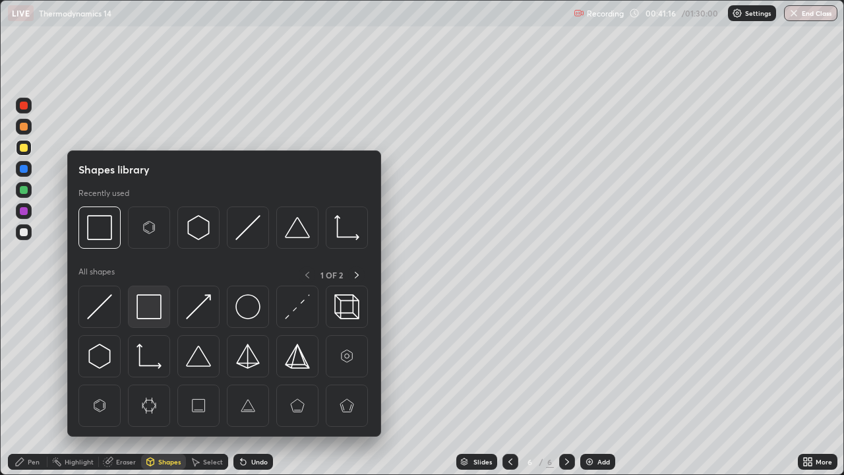
click at [142, 309] on img at bounding box center [149, 306] width 25 height 25
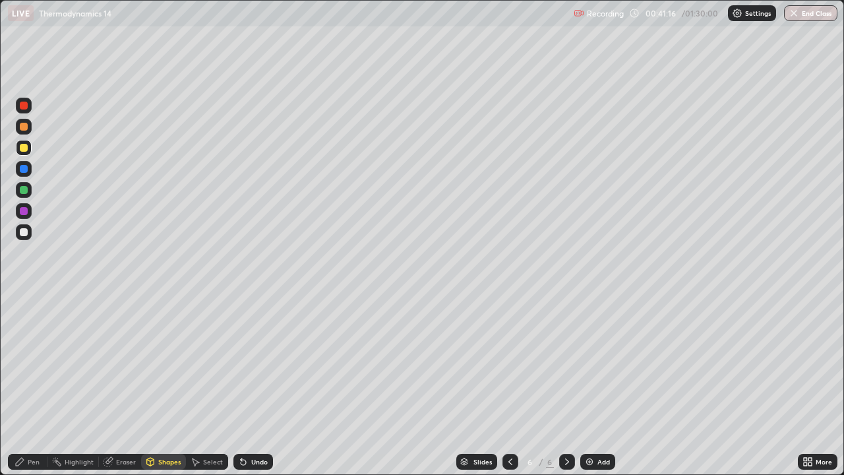
click at [29, 191] on div at bounding box center [24, 190] width 16 height 16
click at [32, 385] on div "Pen" at bounding box center [28, 462] width 40 height 16
click at [123, 385] on div "Eraser" at bounding box center [120, 462] width 42 height 16
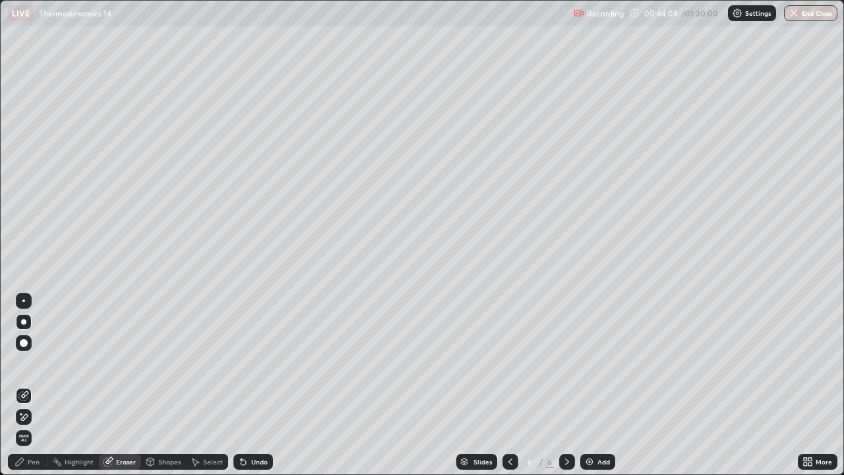
click at [25, 385] on icon at bounding box center [20, 461] width 11 height 11
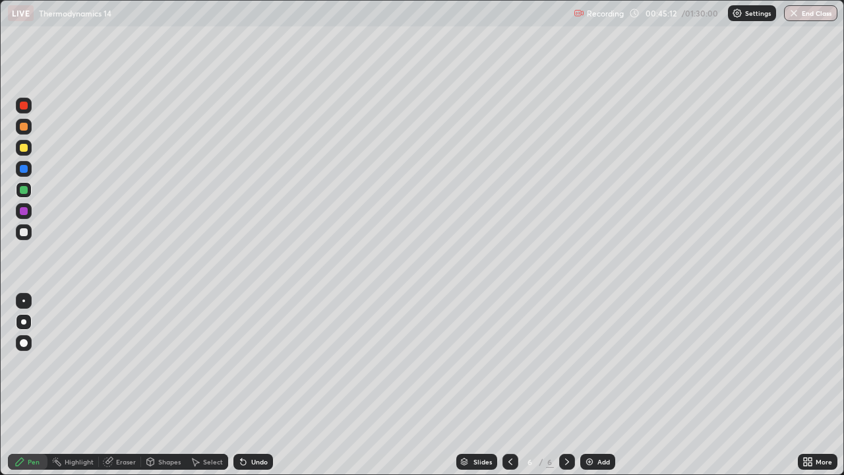
click at [509, 385] on icon at bounding box center [511, 461] width 4 height 7
click at [567, 385] on icon at bounding box center [567, 461] width 11 height 11
click at [566, 385] on icon at bounding box center [567, 461] width 11 height 11
click at [600, 385] on div "Add" at bounding box center [604, 461] width 13 height 7
click at [28, 318] on div at bounding box center [24, 322] width 16 height 16
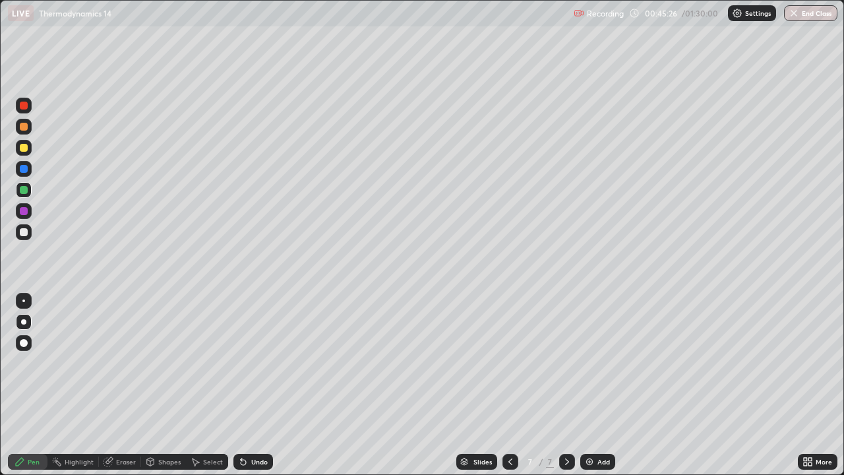
click at [24, 232] on div at bounding box center [24, 232] width 8 height 8
click at [22, 230] on div at bounding box center [24, 232] width 8 height 8
click at [148, 385] on icon at bounding box center [150, 462] width 7 height 8
click at [124, 385] on div "Eraser" at bounding box center [126, 461] width 20 height 7
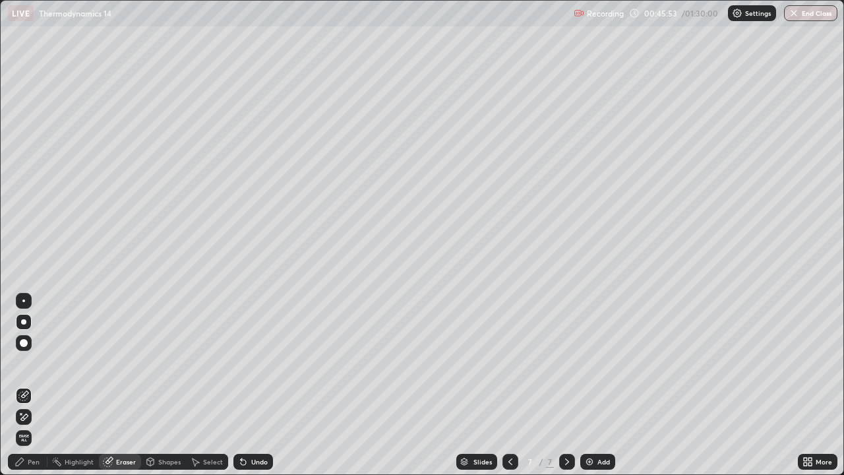
click at [28, 385] on div "Pen" at bounding box center [34, 461] width 12 height 7
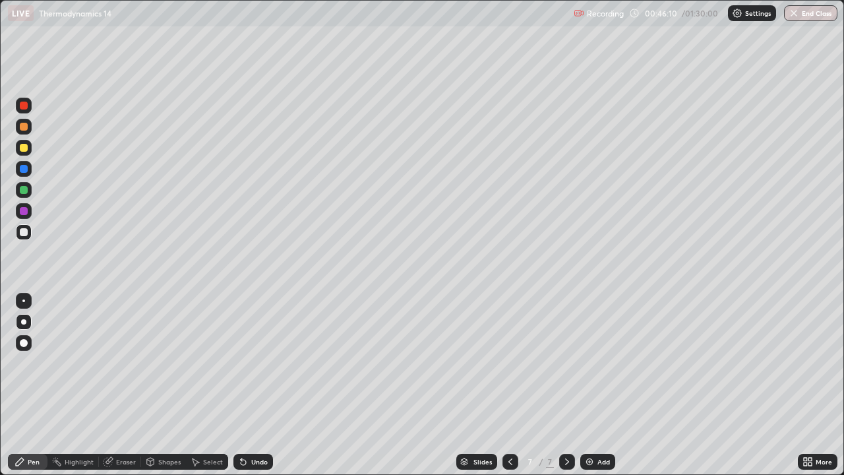
click at [164, 385] on div "Shapes" at bounding box center [169, 461] width 22 height 7
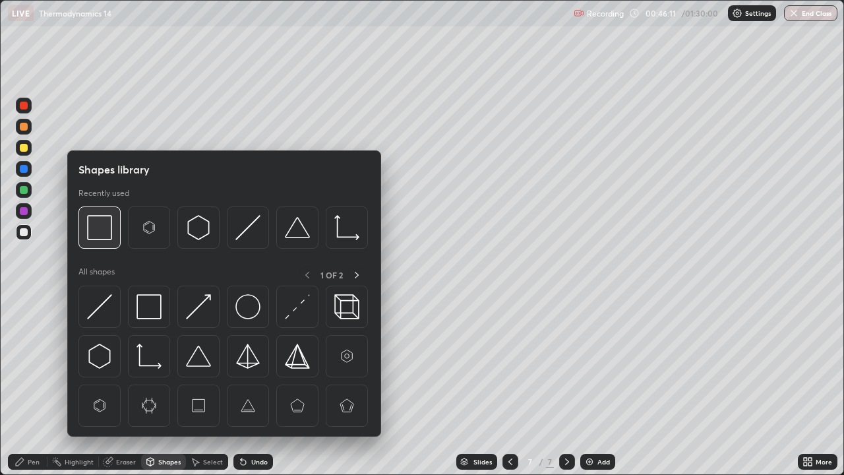
click at [100, 229] on img at bounding box center [99, 227] width 25 height 25
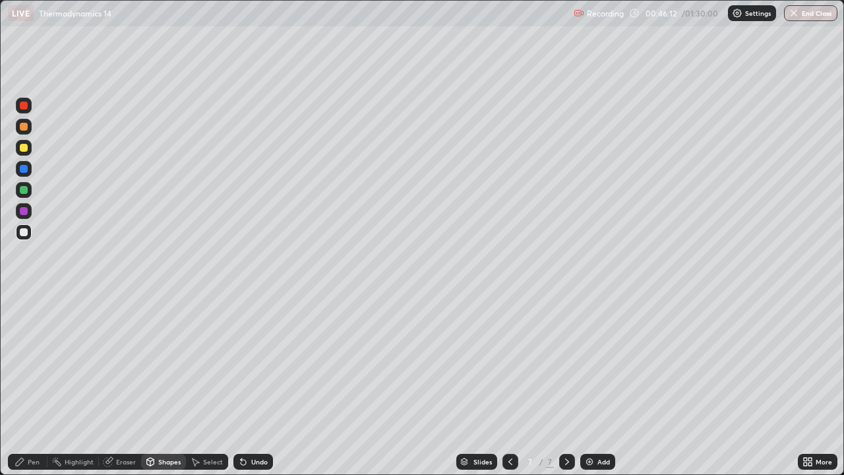
click at [26, 189] on div at bounding box center [24, 190] width 8 height 8
click at [28, 239] on div at bounding box center [24, 232] width 16 height 16
click at [34, 385] on div "Pen" at bounding box center [34, 461] width 12 height 7
click at [24, 301] on div at bounding box center [23, 300] width 3 height 3
click at [30, 319] on div at bounding box center [24, 322] width 16 height 16
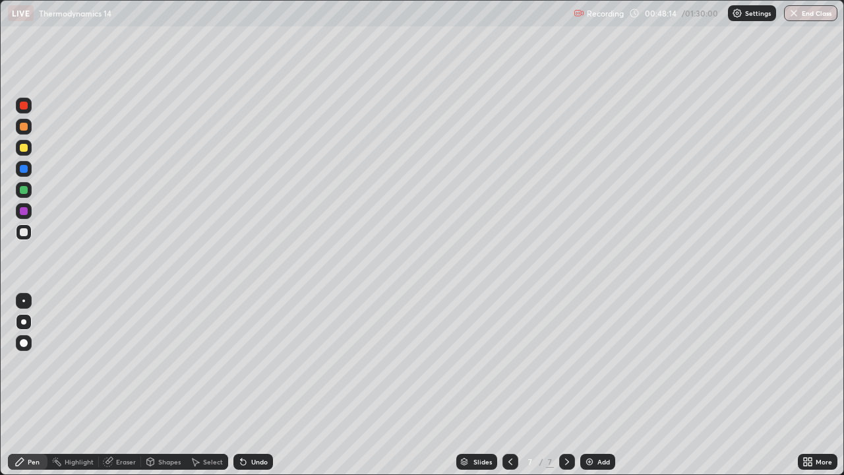
click at [24, 322] on div at bounding box center [23, 321] width 5 height 5
click at [24, 212] on div at bounding box center [24, 211] width 8 height 8
click at [24, 322] on div at bounding box center [23, 321] width 5 height 5
click at [26, 238] on div at bounding box center [24, 232] width 16 height 16
click at [164, 385] on div "Shapes" at bounding box center [169, 461] width 22 height 7
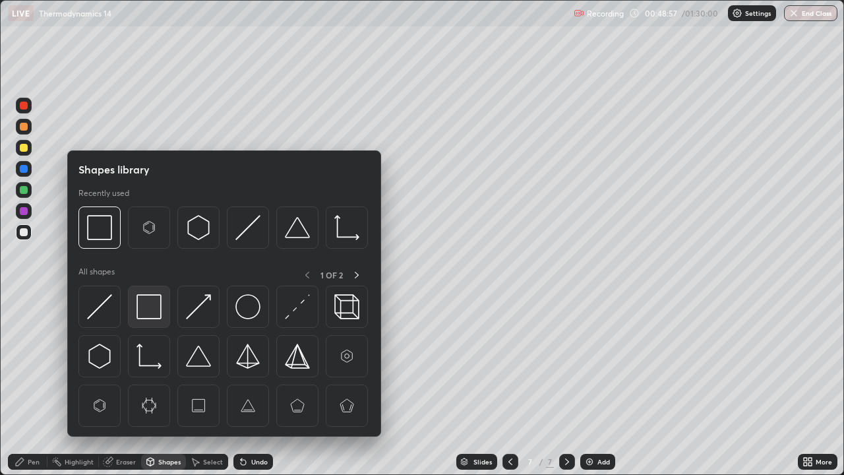
click at [147, 303] on img at bounding box center [149, 306] width 25 height 25
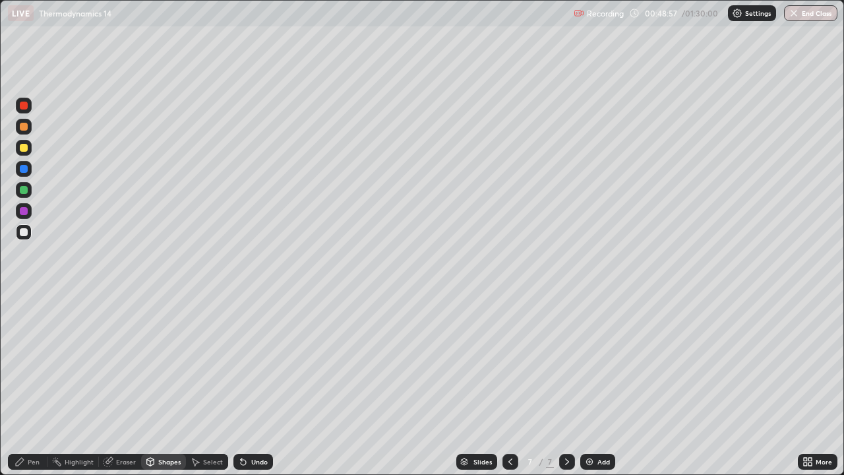
click at [24, 191] on div at bounding box center [24, 190] width 8 height 8
click at [18, 232] on div at bounding box center [24, 232] width 16 height 16
click at [31, 385] on div "Pen" at bounding box center [34, 461] width 12 height 7
click at [20, 230] on div at bounding box center [24, 232] width 8 height 8
click at [509, 385] on icon at bounding box center [510, 461] width 11 height 11
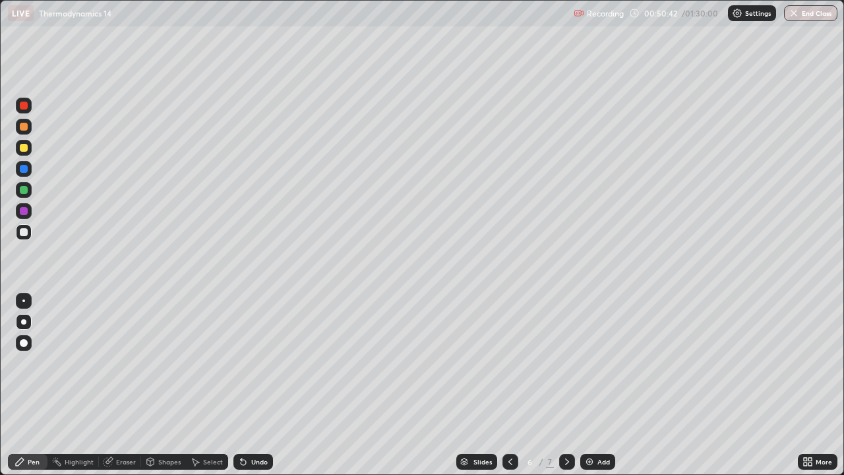
click at [505, 385] on icon at bounding box center [510, 461] width 11 height 11
click at [25, 315] on div at bounding box center [24, 322] width 16 height 16
click at [508, 385] on icon at bounding box center [510, 461] width 11 height 11
click at [565, 385] on icon at bounding box center [567, 461] width 11 height 11
click at [509, 385] on icon at bounding box center [510, 461] width 11 height 11
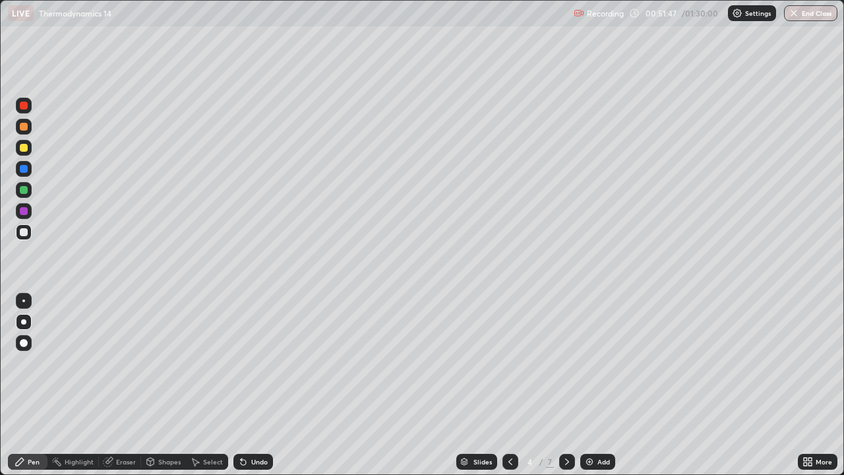
click at [565, 385] on icon at bounding box center [567, 461] width 11 height 11
click at [564, 385] on icon at bounding box center [567, 461] width 11 height 11
click at [566, 385] on icon at bounding box center [567, 461] width 11 height 11
click at [596, 385] on div "Add" at bounding box center [597, 462] width 35 height 16
click at [24, 321] on div at bounding box center [23, 321] width 5 height 5
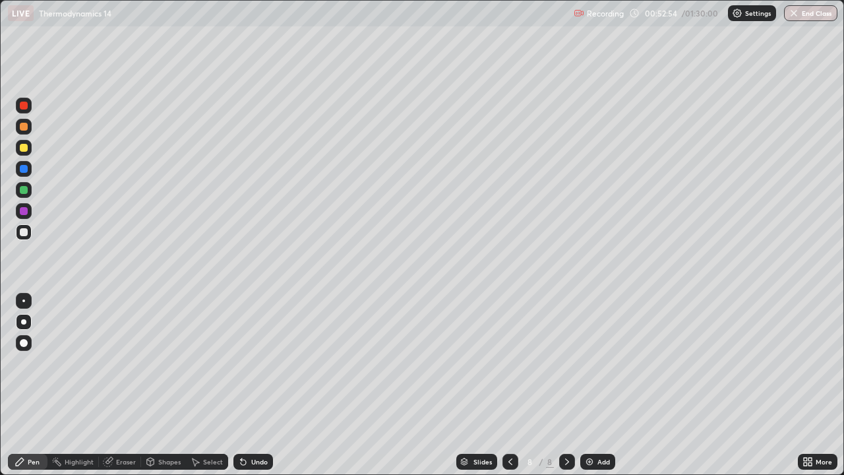
click at [113, 385] on div "Eraser" at bounding box center [120, 462] width 42 height 16
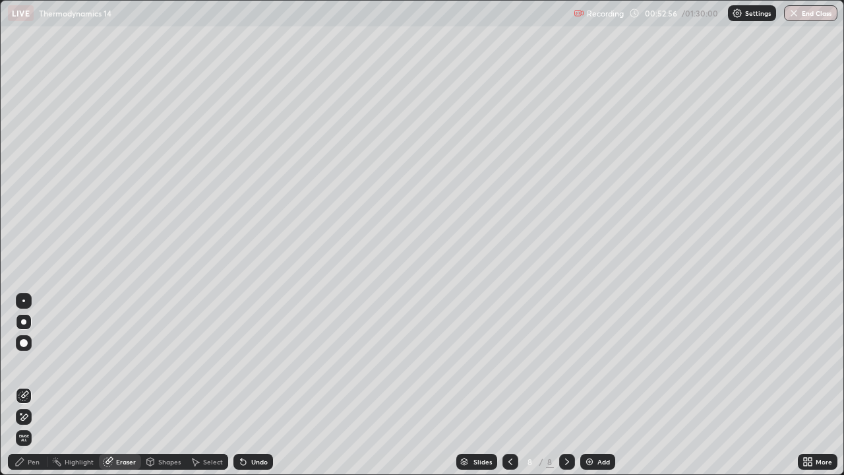
click at [34, 385] on div "Pen" at bounding box center [34, 461] width 12 height 7
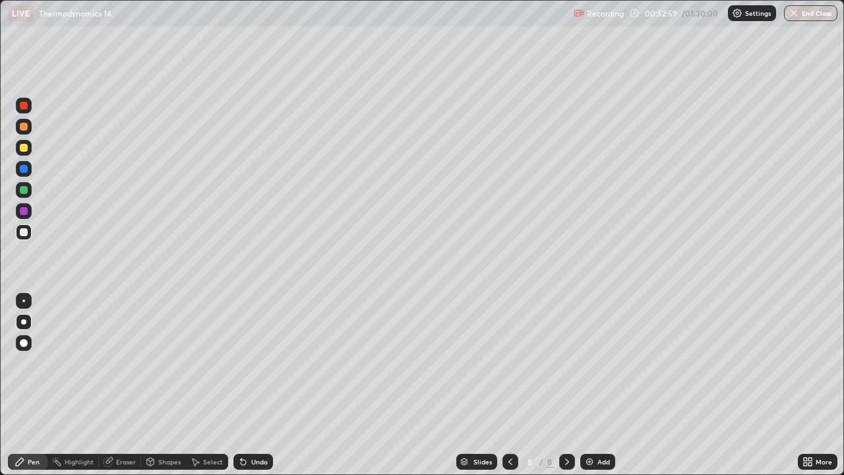
click at [22, 340] on div at bounding box center [24, 343] width 8 height 8
click at [25, 321] on div at bounding box center [23, 321] width 5 height 5
click at [128, 385] on div "Eraser" at bounding box center [126, 461] width 20 height 7
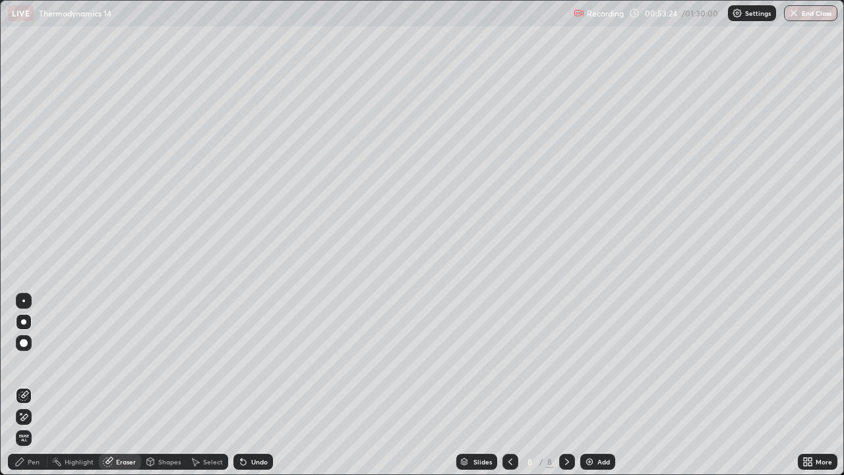
click at [34, 385] on div "Pen" at bounding box center [34, 461] width 12 height 7
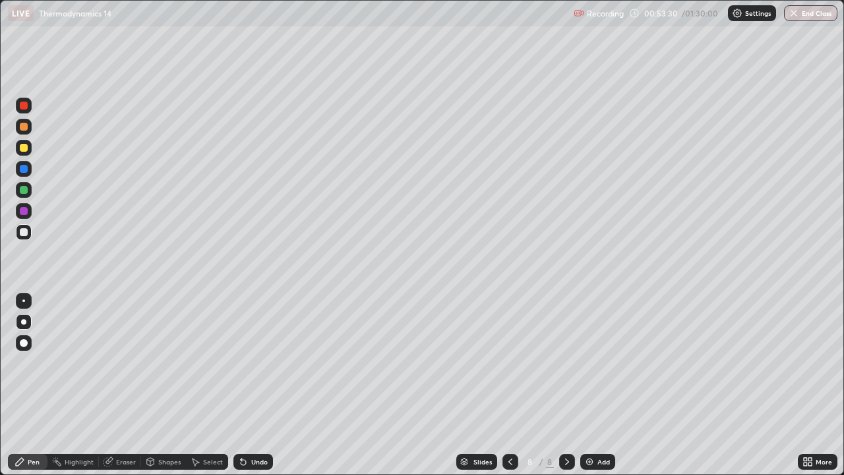
click at [160, 385] on div "Shapes" at bounding box center [163, 462] width 45 height 16
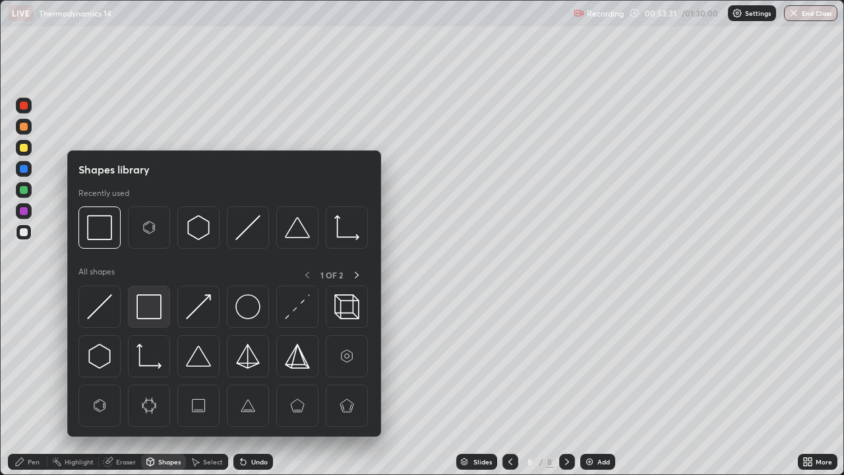
click at [142, 305] on img at bounding box center [149, 306] width 25 height 25
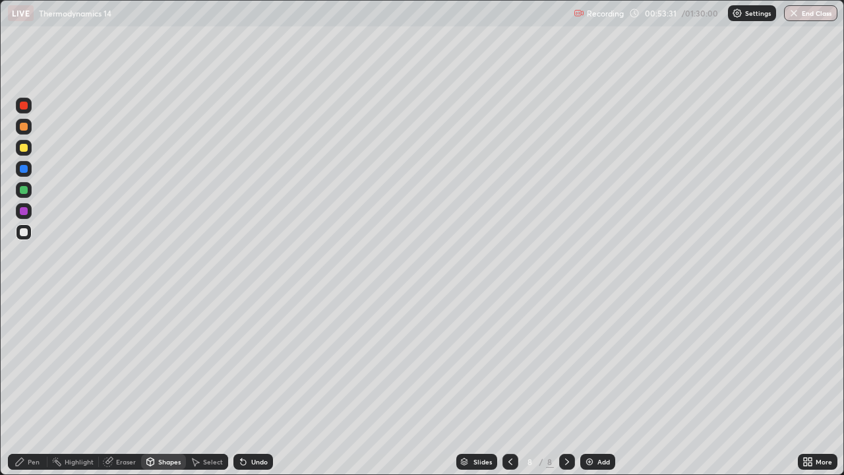
click at [26, 189] on div at bounding box center [24, 190] width 8 height 8
click at [21, 235] on div at bounding box center [24, 232] width 8 height 8
click at [29, 145] on div at bounding box center [24, 148] width 16 height 16
click at [34, 385] on div "Pen" at bounding box center [28, 462] width 40 height 16
click at [24, 321] on div at bounding box center [23, 321] width 5 height 5
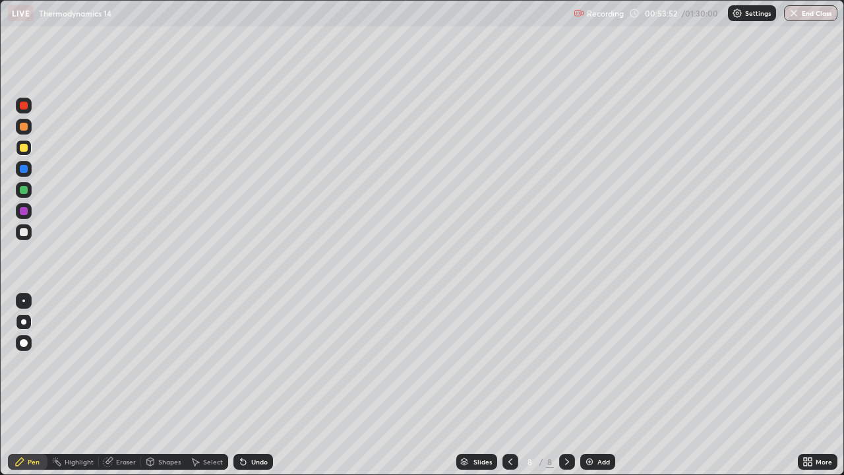
click at [23, 190] on div at bounding box center [24, 190] width 8 height 8
click at [24, 235] on div at bounding box center [24, 232] width 8 height 8
click at [118, 385] on div "Eraser" at bounding box center [126, 461] width 20 height 7
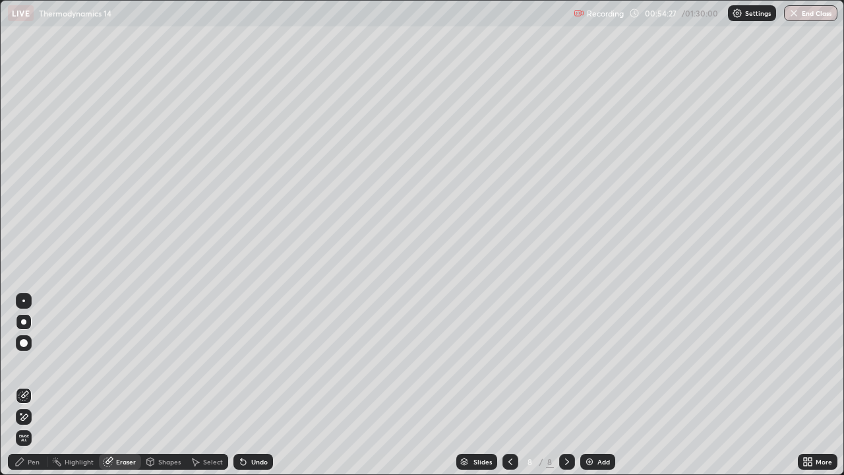
click at [36, 385] on div "Pen" at bounding box center [34, 461] width 12 height 7
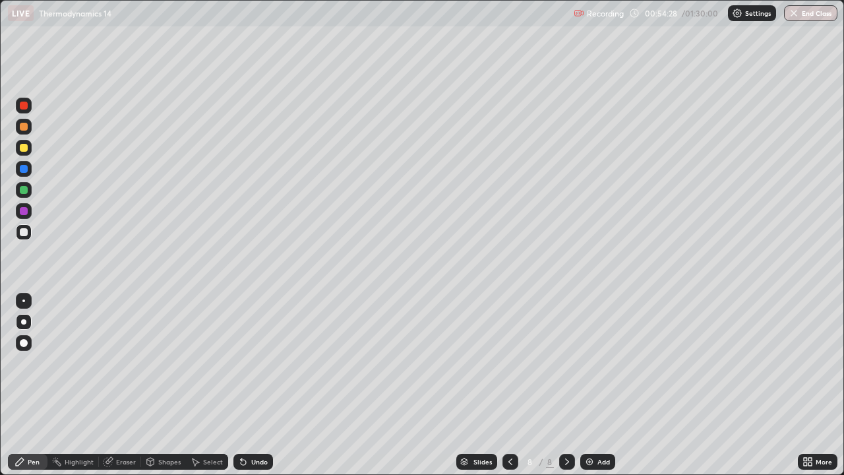
click at [32, 232] on div at bounding box center [23, 232] width 21 height 21
click at [119, 385] on div "Eraser" at bounding box center [126, 461] width 20 height 7
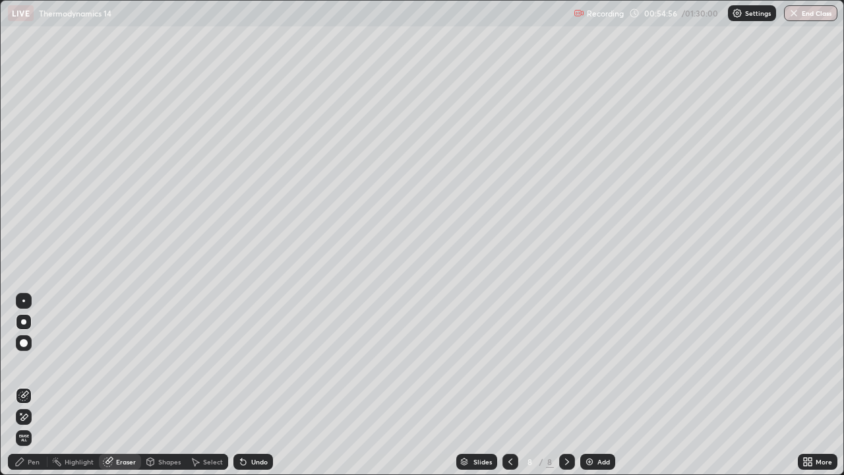
click at [38, 385] on div "Pen" at bounding box center [34, 461] width 12 height 7
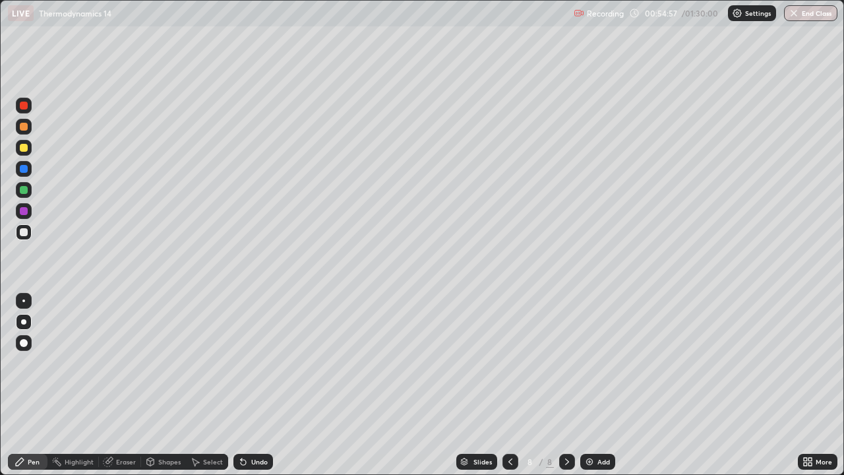
click at [29, 207] on div at bounding box center [24, 211] width 16 height 16
click at [28, 317] on div at bounding box center [24, 322] width 16 height 16
click at [24, 322] on div at bounding box center [23, 321] width 5 height 5
click at [26, 233] on div at bounding box center [24, 232] width 8 height 8
click at [26, 189] on div at bounding box center [24, 190] width 8 height 8
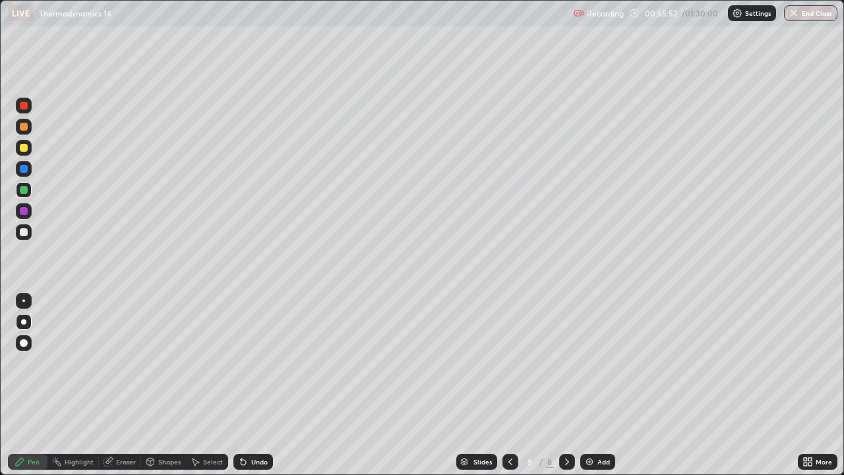
click at [26, 148] on div at bounding box center [24, 148] width 8 height 8
click at [30, 107] on div at bounding box center [24, 106] width 16 height 16
click at [20, 235] on div at bounding box center [24, 232] width 8 height 8
click at [121, 385] on div "Eraser" at bounding box center [126, 461] width 20 height 7
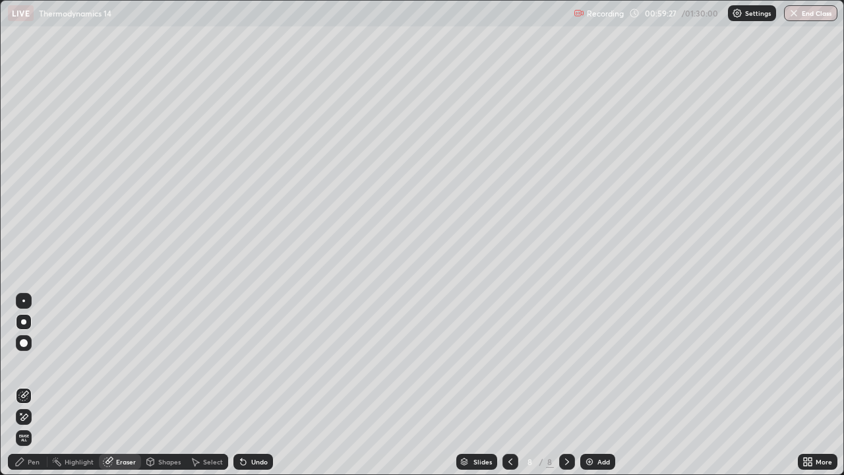
click at [28, 385] on div "Pen" at bounding box center [34, 461] width 12 height 7
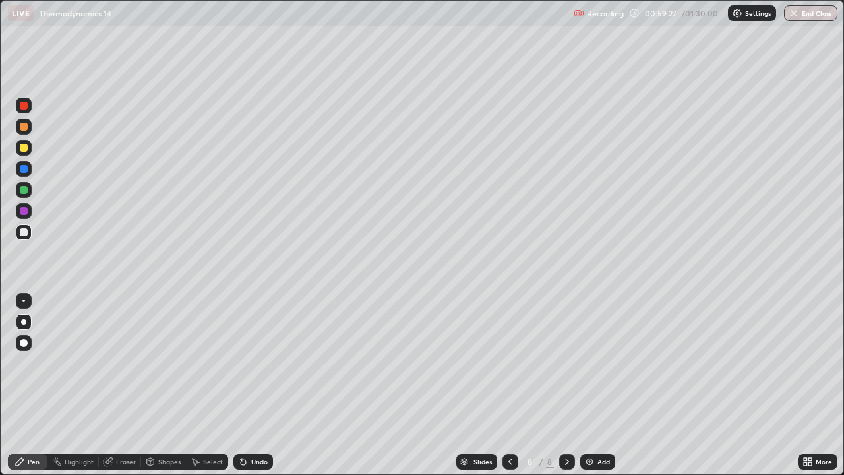
click at [26, 235] on div at bounding box center [24, 232] width 8 height 8
click at [20, 232] on div at bounding box center [24, 232] width 8 height 8
click at [20, 205] on div at bounding box center [24, 211] width 16 height 16
click at [78, 385] on div "Highlight" at bounding box center [79, 461] width 29 height 7
click at [128, 385] on div "Eraser" at bounding box center [126, 461] width 20 height 7
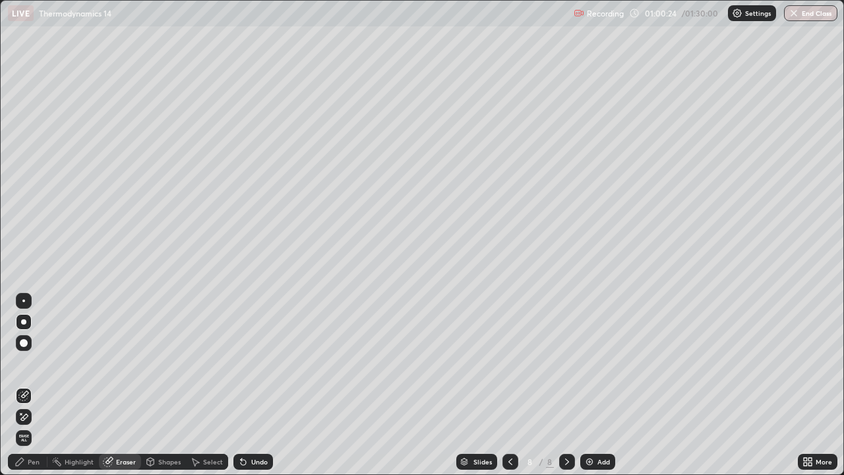
click at [30, 385] on div "Pen" at bounding box center [34, 461] width 12 height 7
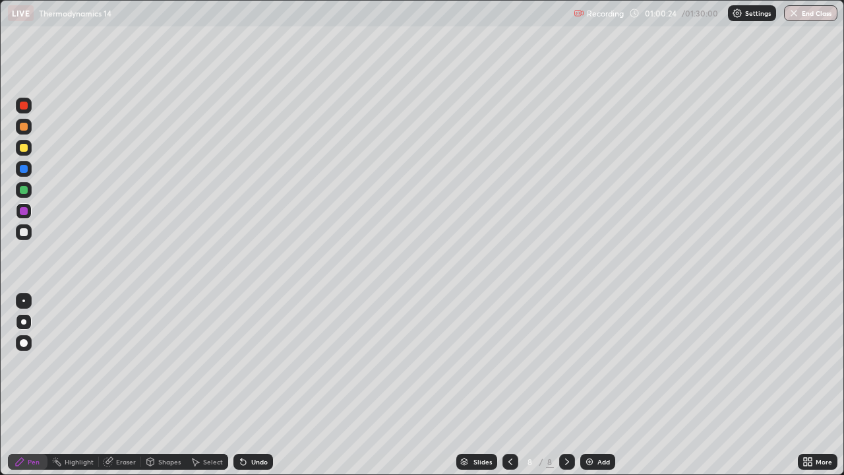
click at [25, 239] on div at bounding box center [24, 232] width 16 height 16
click at [30, 232] on div at bounding box center [24, 232] width 16 height 16
click at [25, 229] on div at bounding box center [24, 232] width 8 height 8
click at [26, 186] on div at bounding box center [24, 190] width 8 height 8
click at [0, 158] on div "Setting up your live class" at bounding box center [422, 237] width 844 height 475
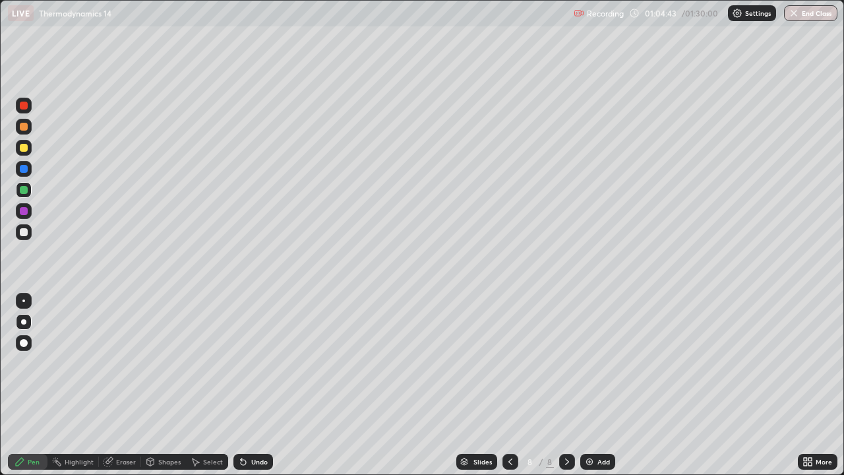
click at [562, 385] on icon at bounding box center [567, 461] width 11 height 11
click at [589, 385] on img at bounding box center [589, 461] width 11 height 11
click at [25, 233] on div at bounding box center [24, 232] width 8 height 8
click at [28, 226] on div at bounding box center [24, 232] width 16 height 16
click at [110, 385] on div "Eraser" at bounding box center [120, 462] width 42 height 16
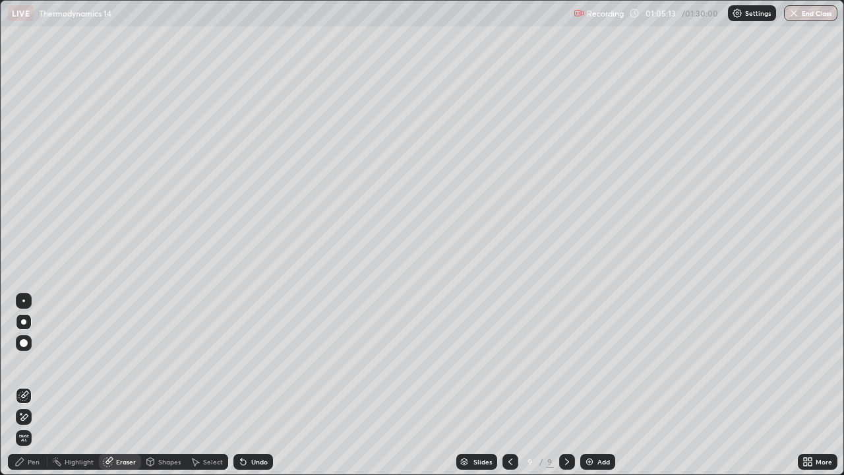
click at [28, 385] on div "Pen" at bounding box center [34, 461] width 12 height 7
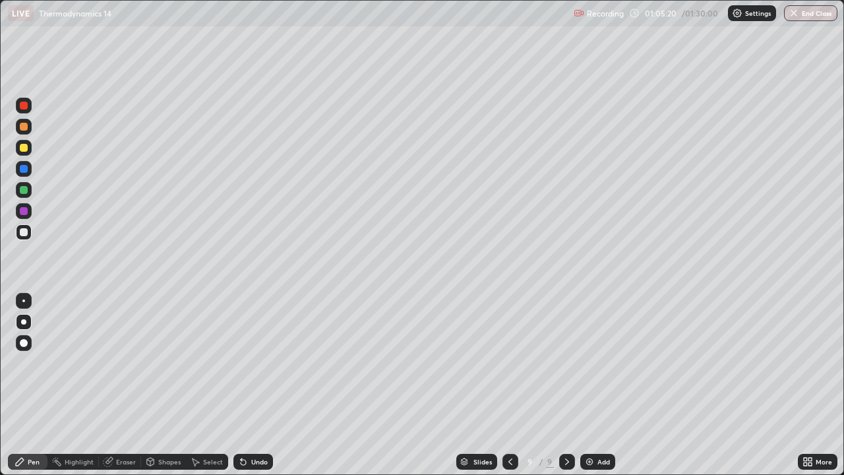
click at [20, 186] on div at bounding box center [24, 190] width 16 height 16
click at [22, 232] on div at bounding box center [24, 232] width 8 height 8
click at [24, 191] on div at bounding box center [24, 190] width 8 height 8
click at [29, 230] on div at bounding box center [24, 232] width 16 height 16
click at [21, 148] on div at bounding box center [24, 148] width 8 height 8
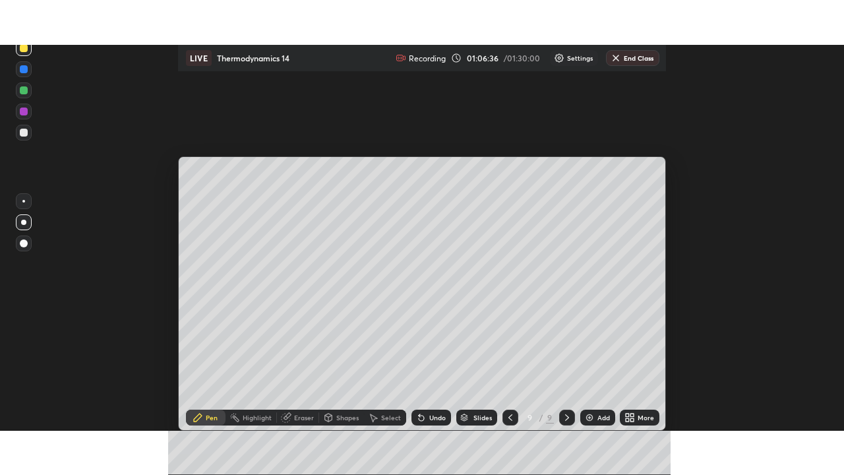
scroll to position [386, 844]
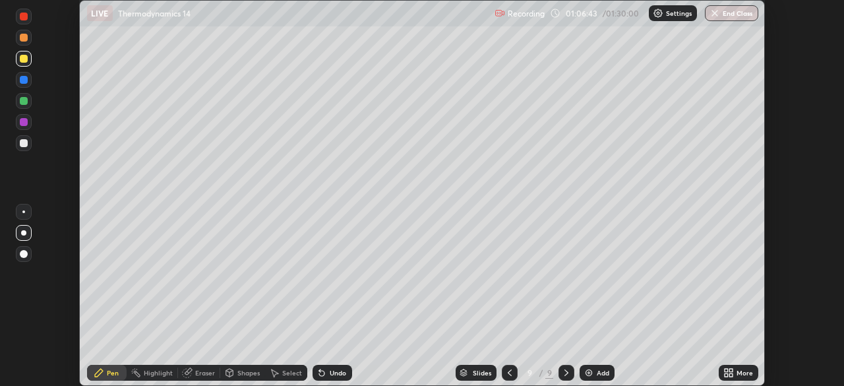
click at [731, 370] on icon at bounding box center [730, 370] width 3 height 3
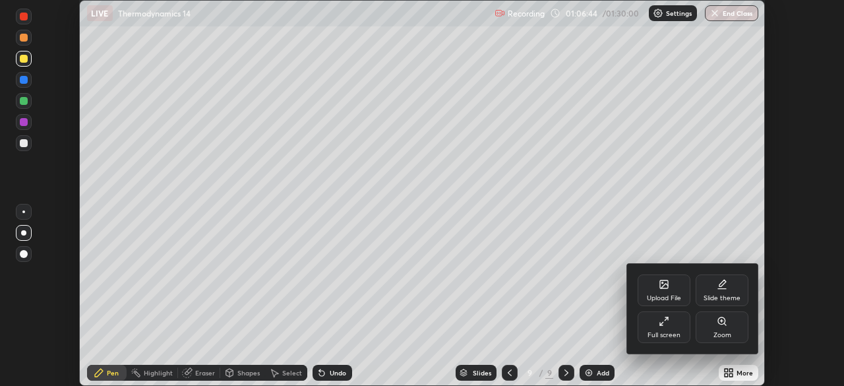
click at [665, 328] on div "Full screen" at bounding box center [664, 327] width 53 height 32
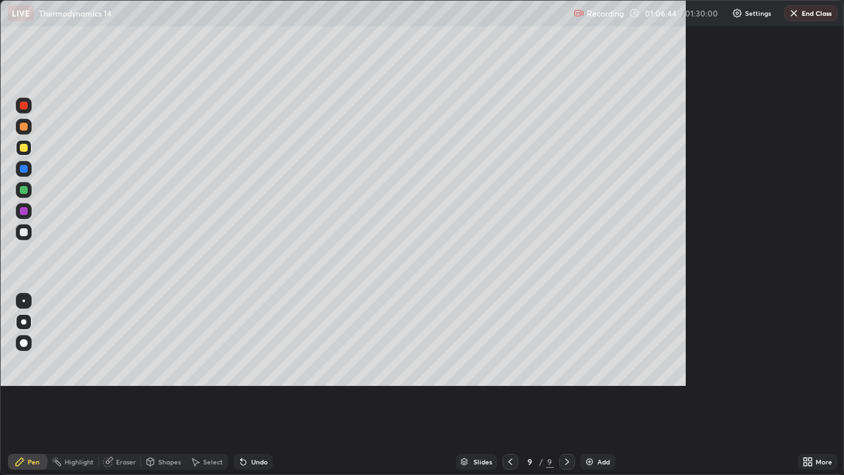
scroll to position [475, 844]
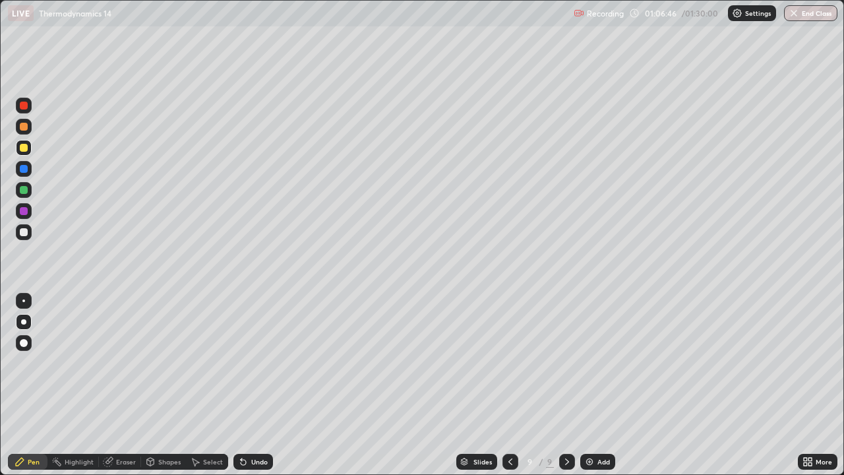
click at [28, 315] on div at bounding box center [24, 322] width 16 height 16
click at [23, 235] on div at bounding box center [24, 232] width 8 height 8
click at [416, 385] on div "Slides 9 / 9 Add" at bounding box center [535, 461] width 525 height 26
click at [121, 385] on div "Eraser" at bounding box center [126, 461] width 20 height 7
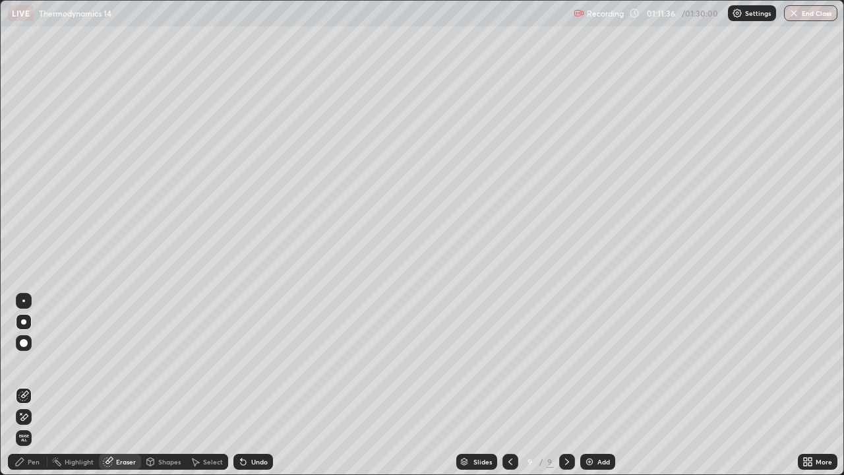
click at [564, 385] on icon at bounding box center [567, 461] width 11 height 11
click at [599, 385] on div "Add" at bounding box center [597, 462] width 35 height 16
click at [24, 385] on div "Pen" at bounding box center [28, 462] width 40 height 16
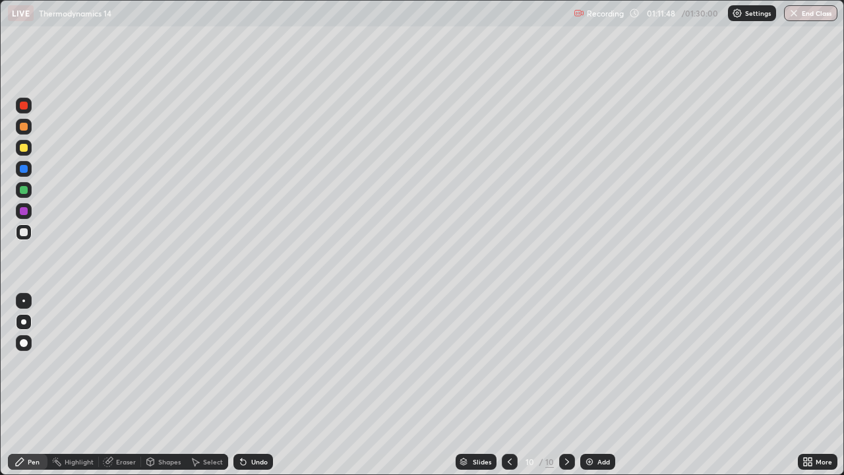
click at [24, 322] on div at bounding box center [23, 321] width 5 height 5
click at [23, 230] on div at bounding box center [24, 232] width 8 height 8
click at [28, 385] on div "Pen" at bounding box center [34, 461] width 12 height 7
click at [24, 321] on div at bounding box center [23, 321] width 5 height 5
click at [121, 385] on div "Eraser" at bounding box center [120, 462] width 42 height 16
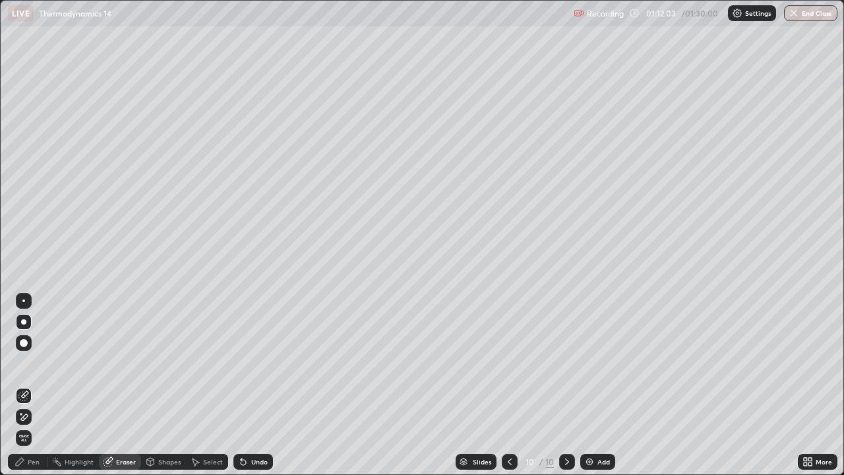
click at [24, 385] on div "Pen" at bounding box center [28, 462] width 40 height 16
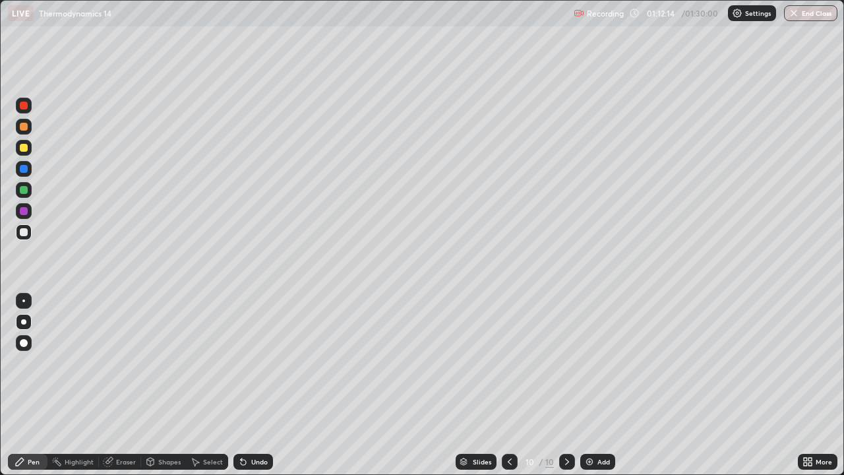
click at [109, 385] on icon at bounding box center [108, 462] width 9 height 9
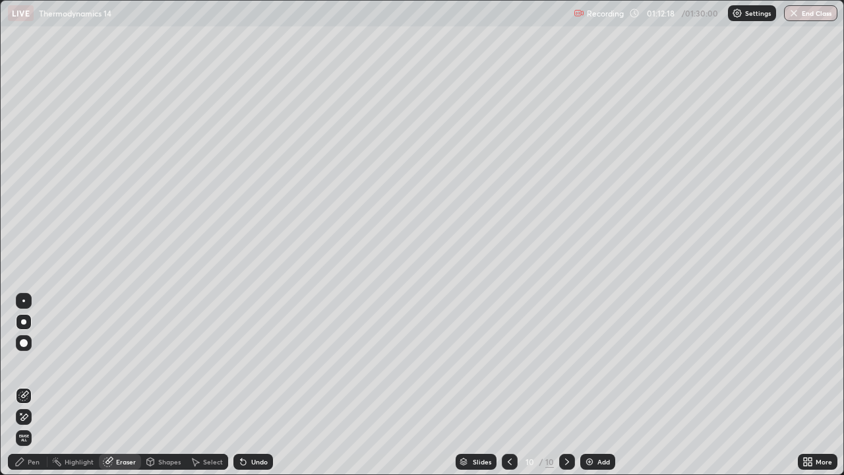
click at [30, 385] on div "Pen" at bounding box center [28, 462] width 40 height 16
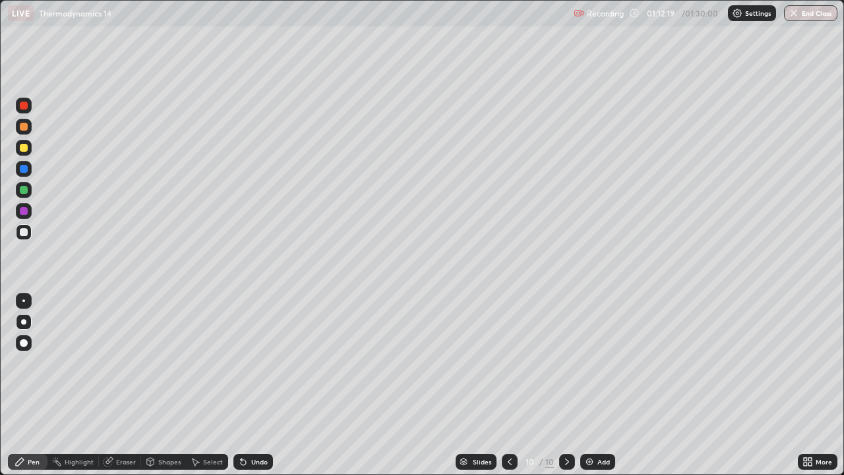
click at [24, 216] on div at bounding box center [24, 211] width 16 height 16
click at [18, 236] on div at bounding box center [24, 232] width 16 height 16
click at [21, 319] on div at bounding box center [23, 321] width 5 height 5
click at [28, 232] on div at bounding box center [24, 232] width 16 height 16
click at [33, 199] on div at bounding box center [23, 189] width 21 height 21
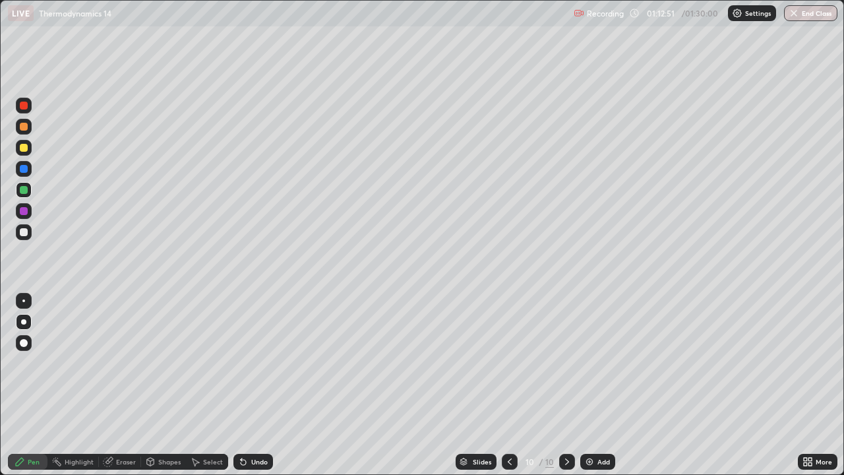
click at [28, 226] on div at bounding box center [24, 232] width 16 height 16
click at [124, 385] on div "Eraser" at bounding box center [120, 462] width 42 height 16
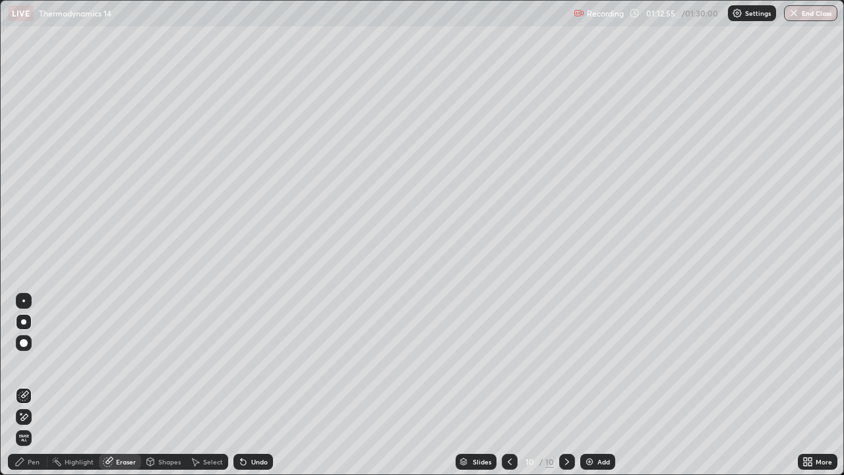
click at [35, 385] on div "Pen" at bounding box center [28, 462] width 40 height 16
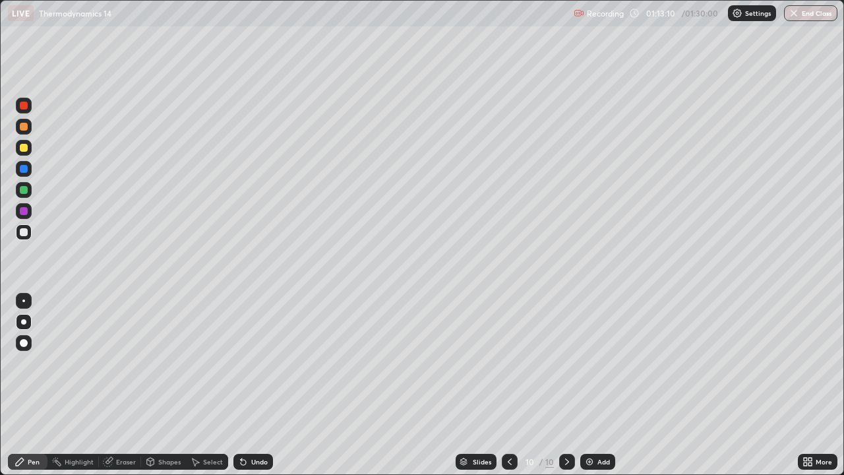
click at [24, 145] on div at bounding box center [24, 148] width 8 height 8
click at [26, 149] on div at bounding box center [24, 148] width 8 height 8
click at [24, 301] on div at bounding box center [23, 300] width 3 height 3
click at [26, 321] on div at bounding box center [23, 321] width 5 height 5
click at [121, 385] on div "Eraser" at bounding box center [126, 461] width 20 height 7
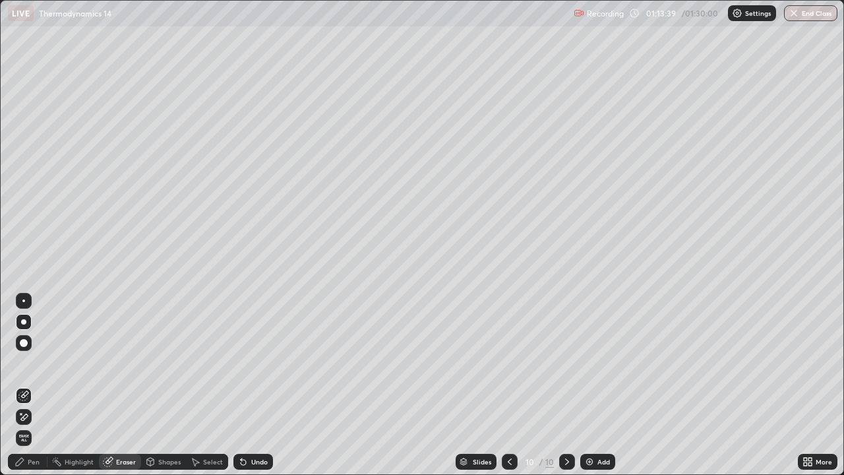
click at [34, 385] on div "Pen" at bounding box center [28, 462] width 40 height 16
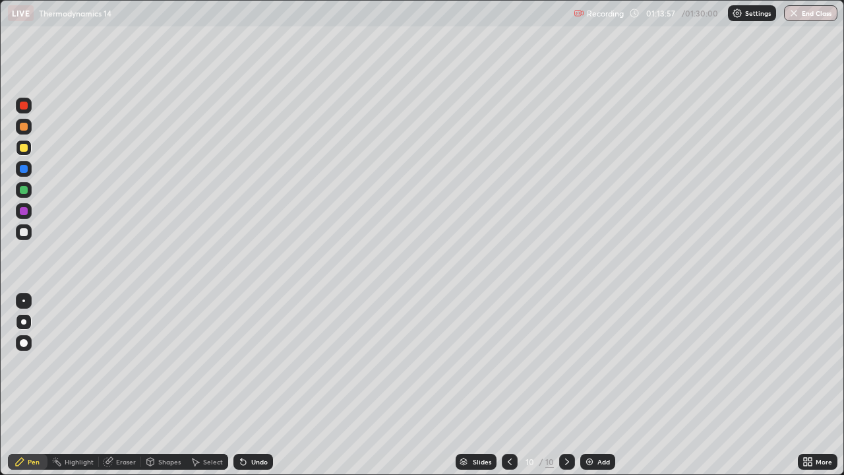
click at [123, 385] on div "Eraser" at bounding box center [120, 462] width 42 height 16
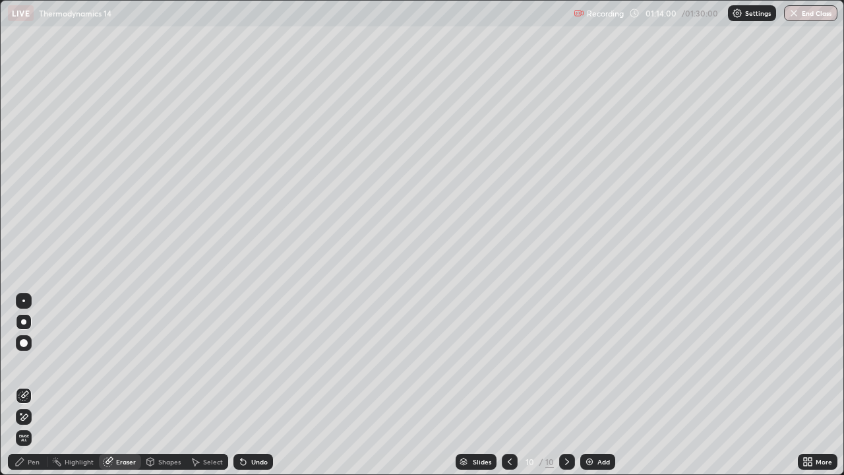
click at [24, 301] on div at bounding box center [23, 300] width 3 height 3
click at [25, 321] on div at bounding box center [23, 321] width 5 height 5
click at [25, 385] on icon at bounding box center [20, 461] width 11 height 11
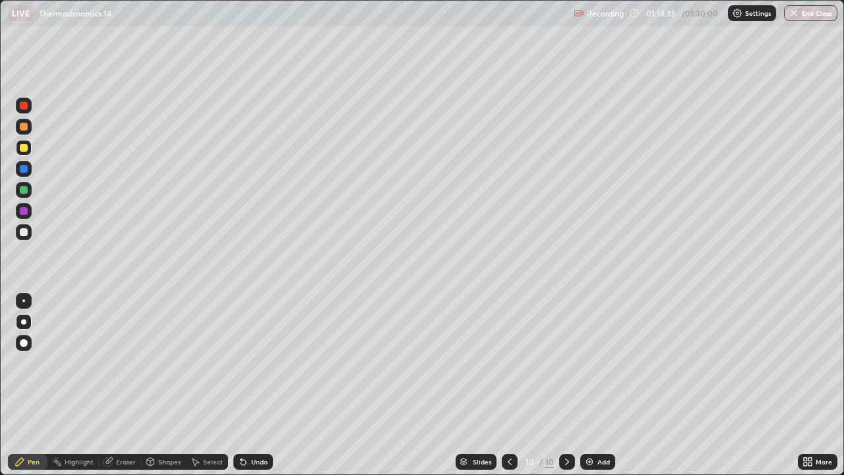
click at [22, 187] on div at bounding box center [24, 190] width 8 height 8
click at [121, 385] on div "Eraser" at bounding box center [126, 461] width 20 height 7
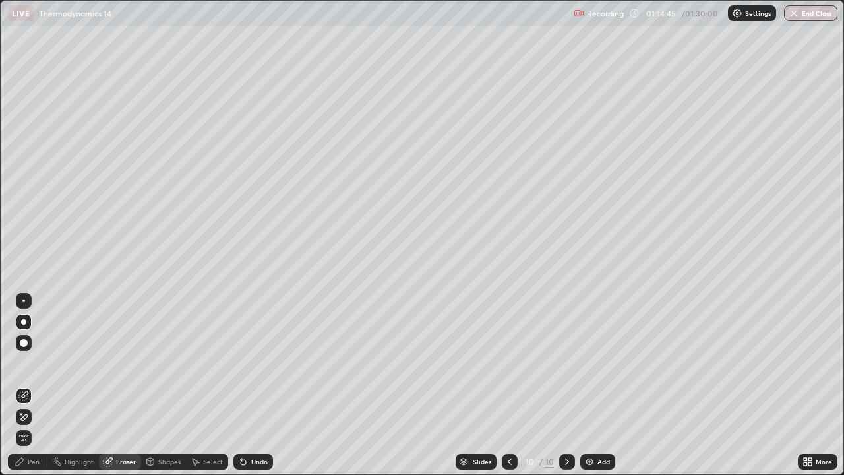
click at [36, 385] on div "Pen" at bounding box center [34, 461] width 12 height 7
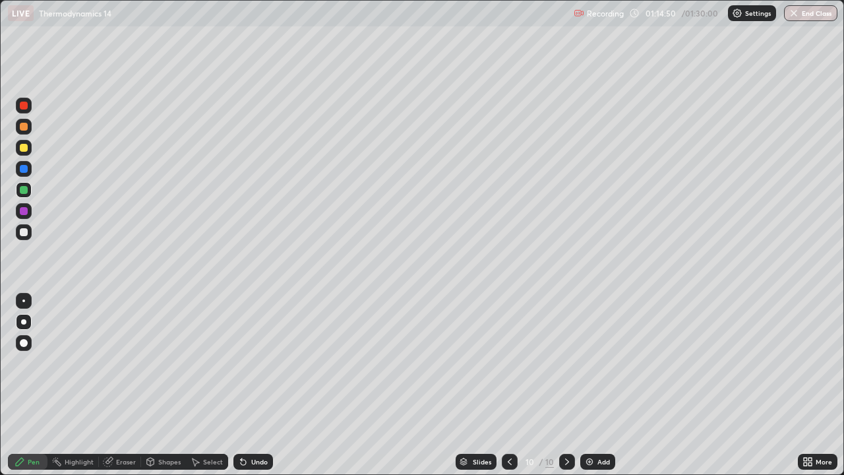
click at [29, 231] on div at bounding box center [24, 232] width 16 height 16
click at [19, 185] on div at bounding box center [24, 190] width 16 height 16
click at [123, 385] on div "Eraser" at bounding box center [120, 462] width 42 height 16
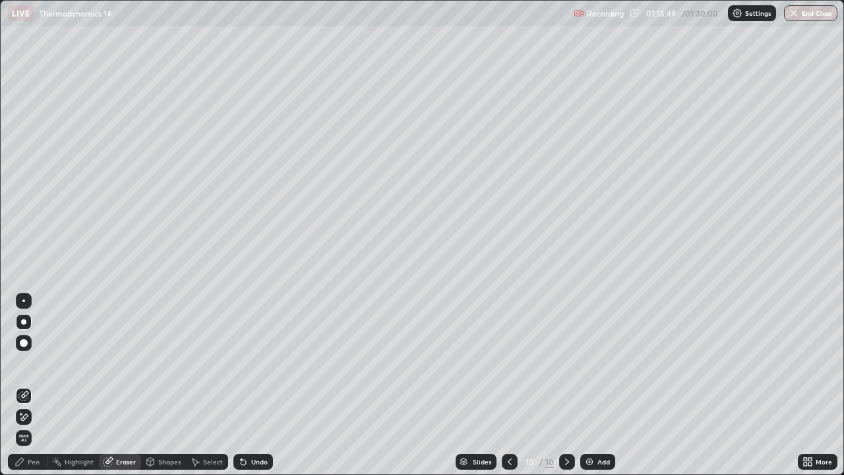
click at [37, 385] on div "Pen" at bounding box center [34, 461] width 12 height 7
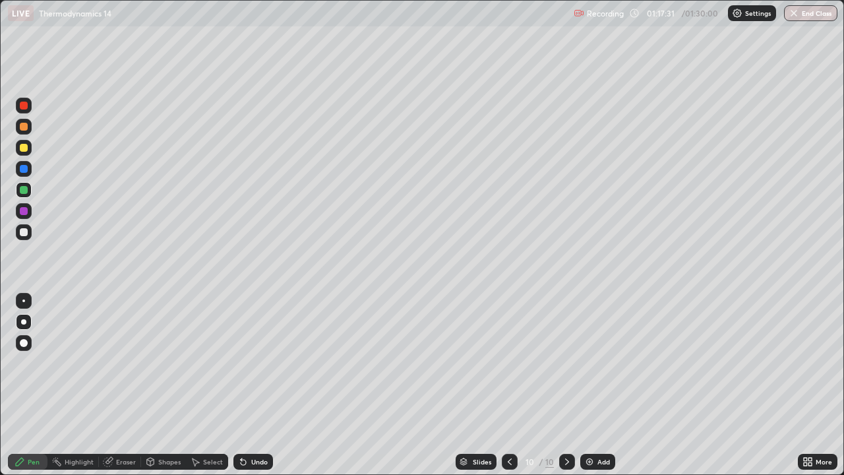
click at [509, 385] on icon at bounding box center [510, 461] width 4 height 7
click at [116, 385] on div "Eraser" at bounding box center [126, 461] width 20 height 7
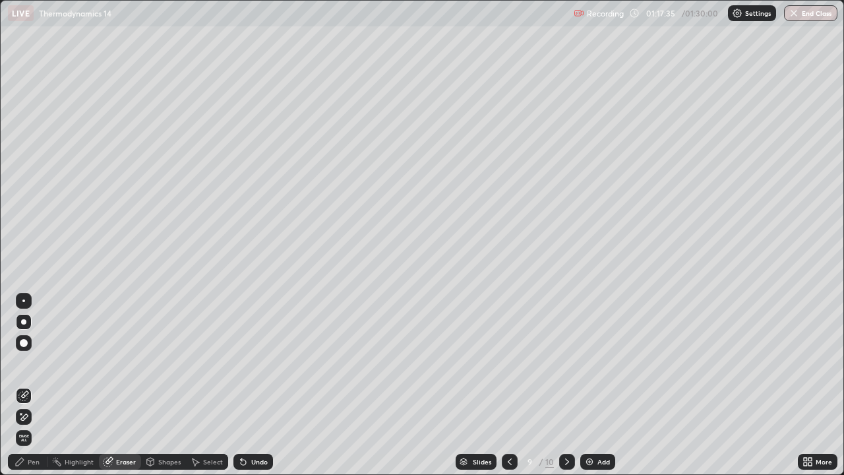
click at [28, 385] on div "Pen" at bounding box center [34, 461] width 12 height 7
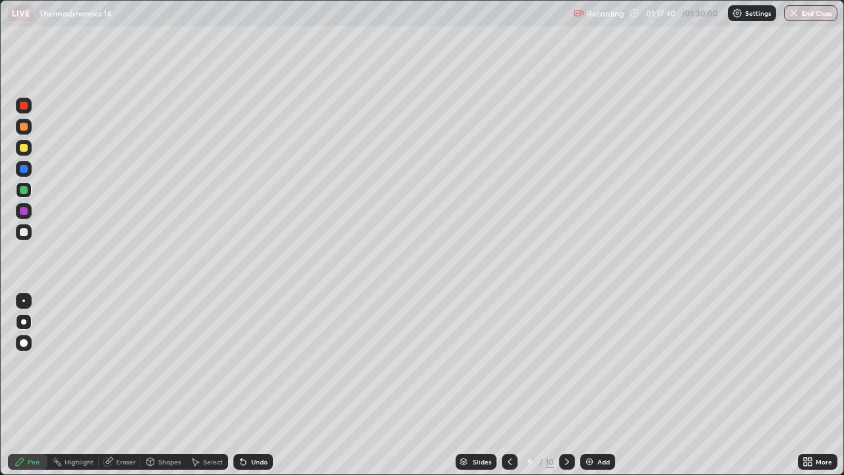
click at [507, 385] on div at bounding box center [510, 462] width 16 height 16
click at [564, 385] on icon at bounding box center [567, 461] width 11 height 11
click at [508, 385] on div at bounding box center [510, 461] width 16 height 26
click at [566, 385] on icon at bounding box center [567, 461] width 11 height 11
click at [567, 385] on icon at bounding box center [567, 461] width 11 height 11
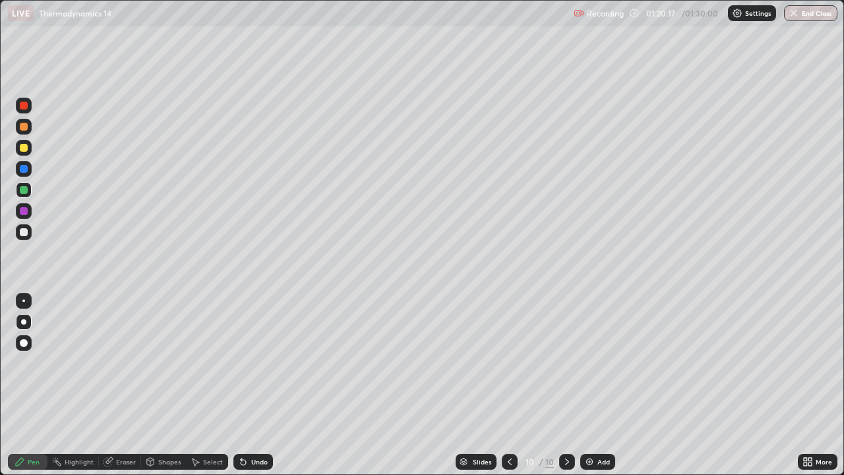
click at [817, 6] on button "End Class" at bounding box center [810, 13] width 53 height 16
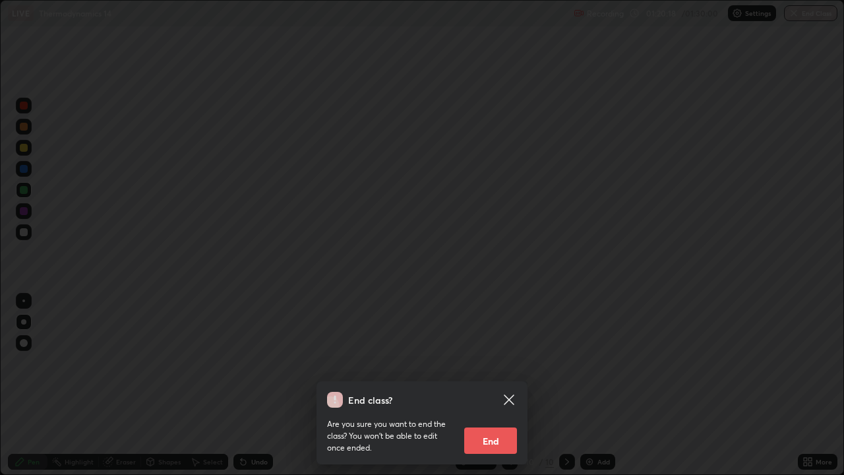
click at [496, 385] on button "End" at bounding box center [490, 440] width 53 height 26
